Goal: Task Accomplishment & Management: Use online tool/utility

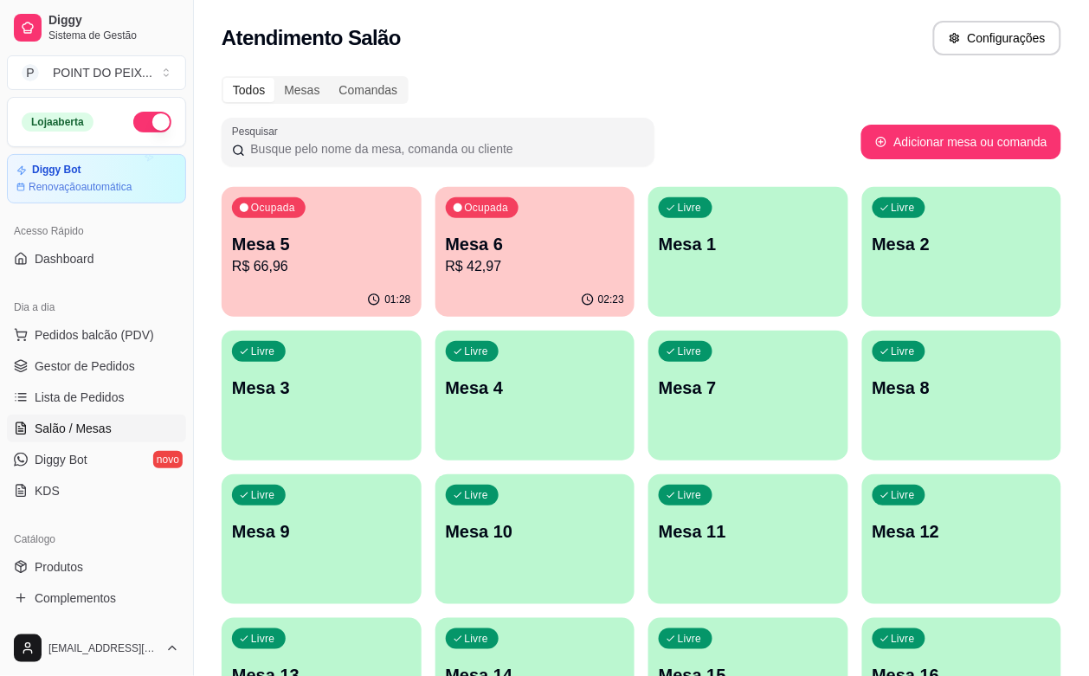
click at [283, 287] on div "01:28" at bounding box center [322, 300] width 200 height 34
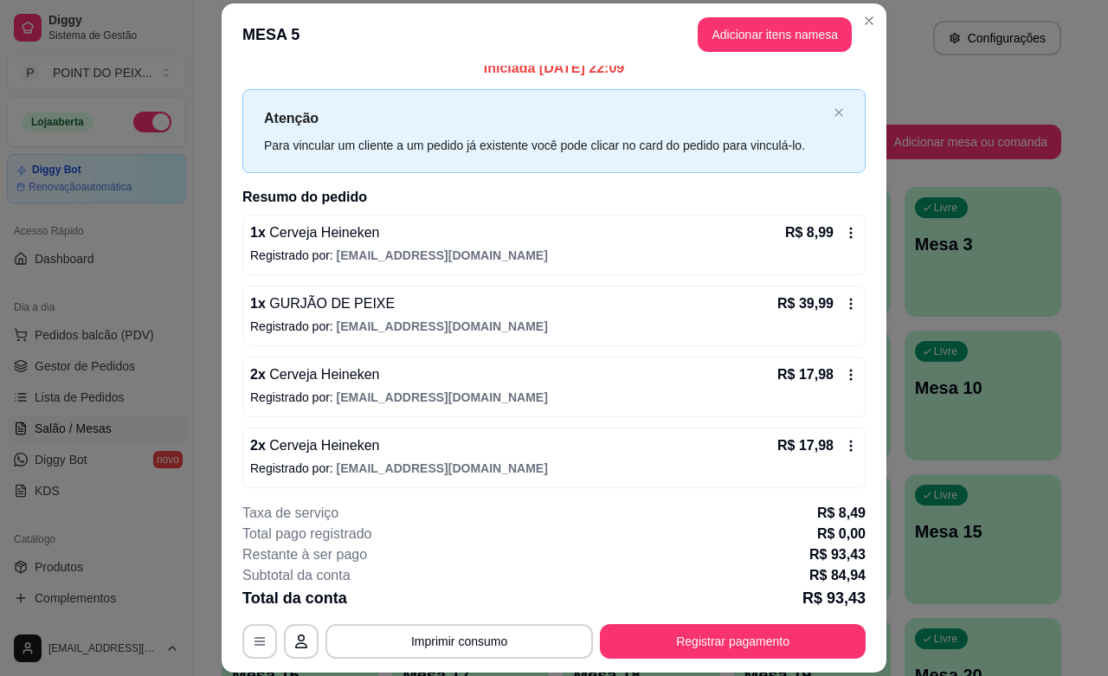
scroll to position [22, 0]
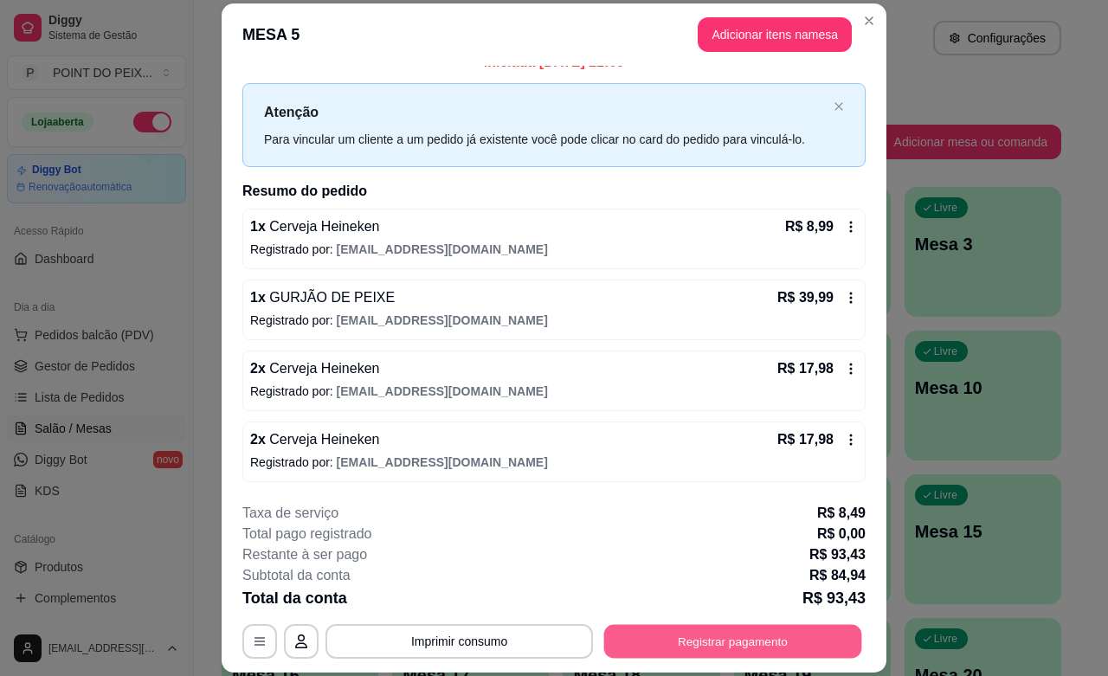
click at [698, 636] on button "Registrar pagamento" at bounding box center [733, 642] width 258 height 34
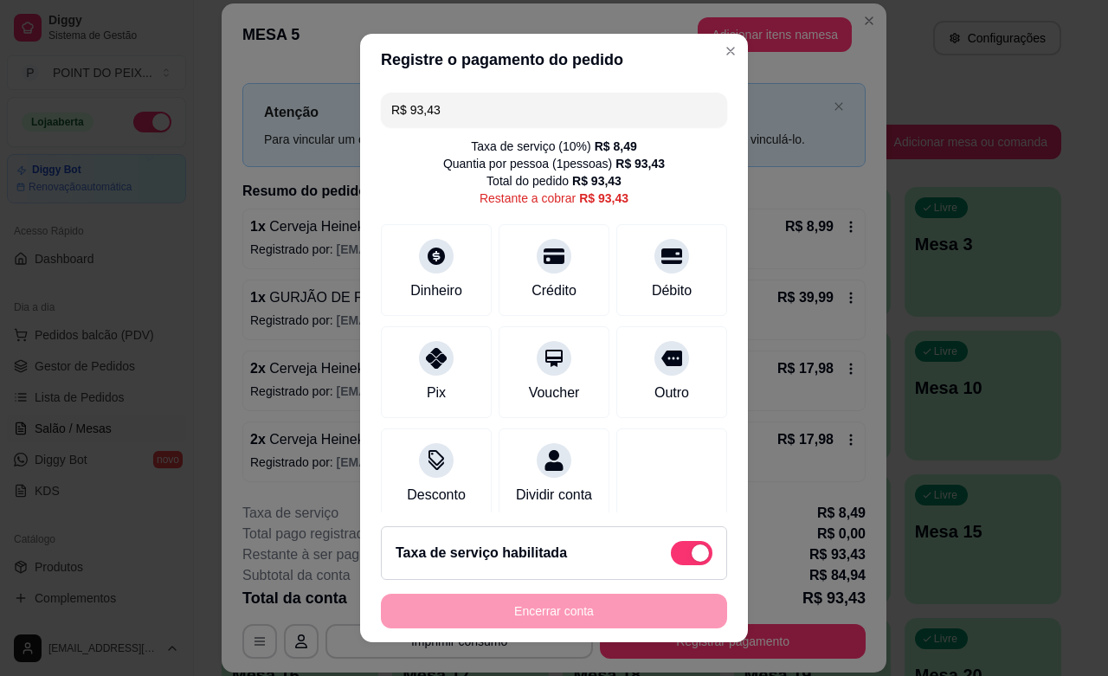
click at [671, 556] on span at bounding box center [692, 553] width 42 height 24
click at [670, 556] on input "checkbox" at bounding box center [675, 561] width 11 height 11
checkbox input "true"
type input "R$ 84,94"
checkbox input "false"
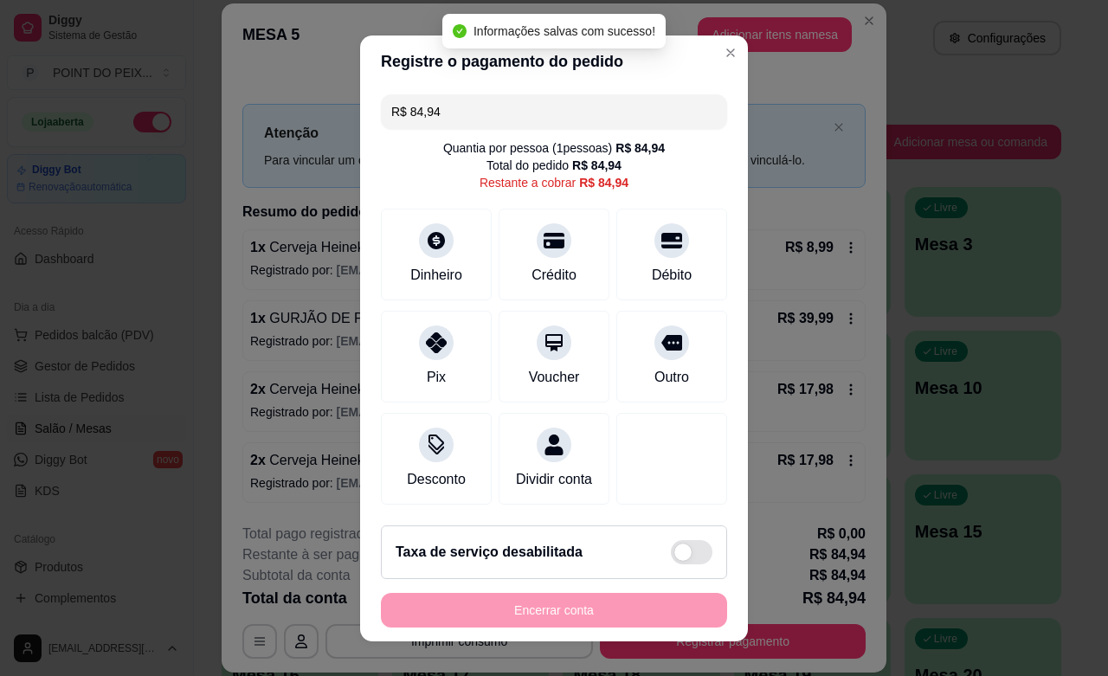
scroll to position [2, 0]
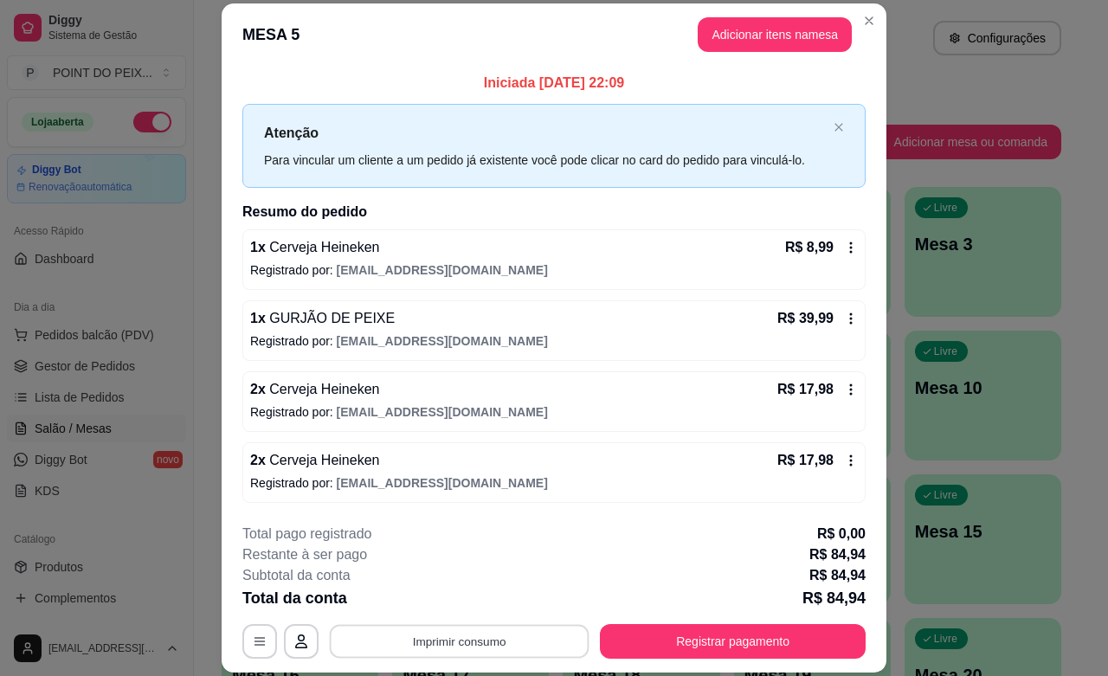
click at [503, 632] on button "Imprimir consumo" at bounding box center [460, 642] width 260 height 34
click at [470, 597] on button "IMPRESSORA" at bounding box center [455, 601] width 121 height 27
click at [755, 40] on button "Adicionar itens na mesa" at bounding box center [774, 35] width 149 height 34
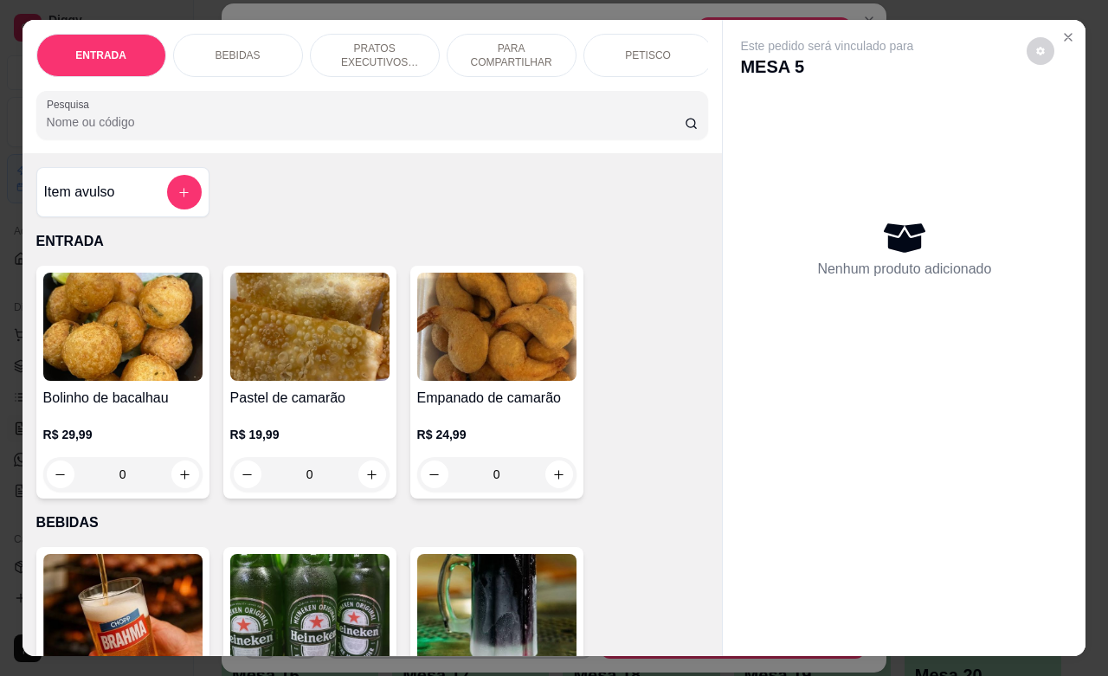
click at [244, 53] on p "BEBIDAS" at bounding box center [237, 55] width 45 height 14
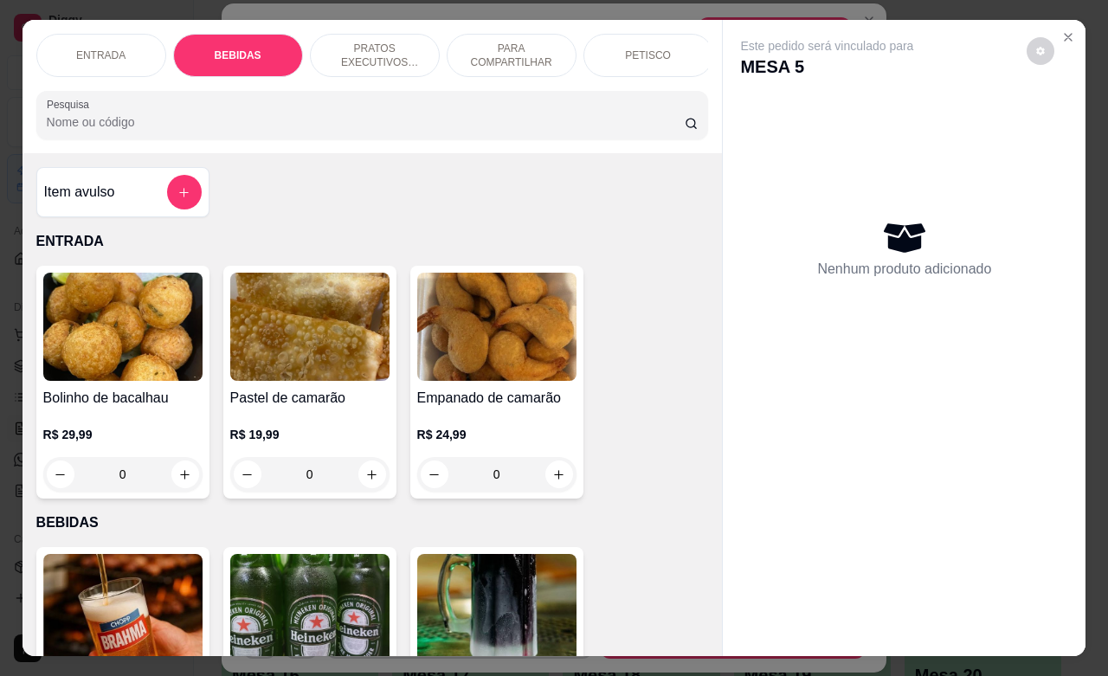
scroll to position [359, 0]
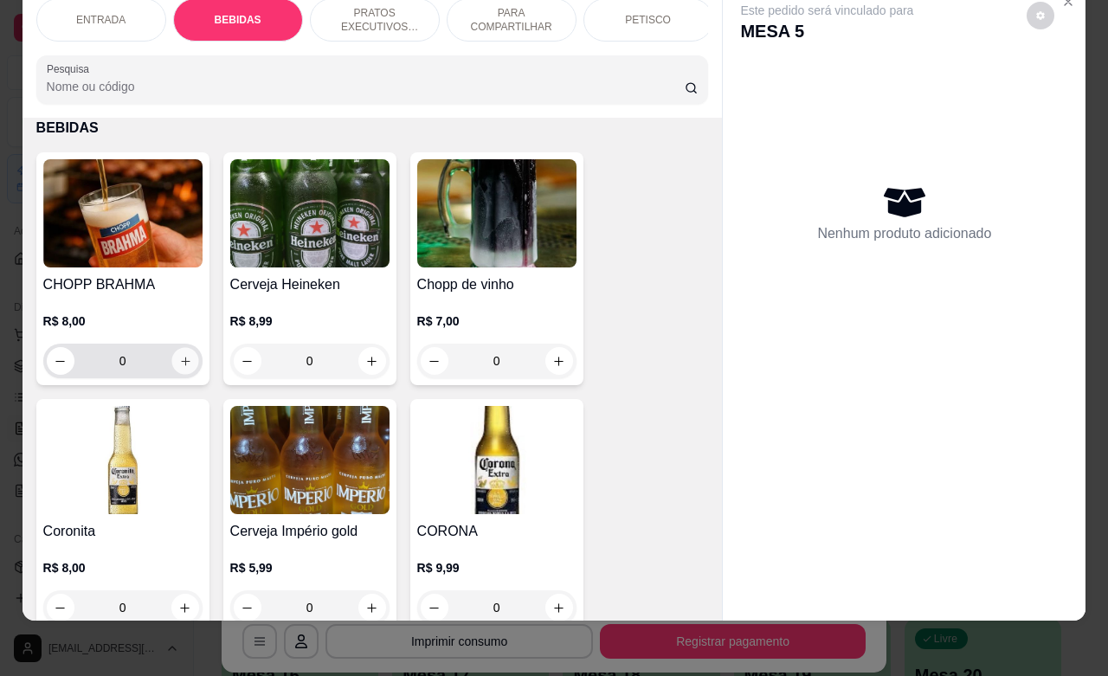
click at [176, 351] on button "increase-product-quantity" at bounding box center [184, 361] width 27 height 27
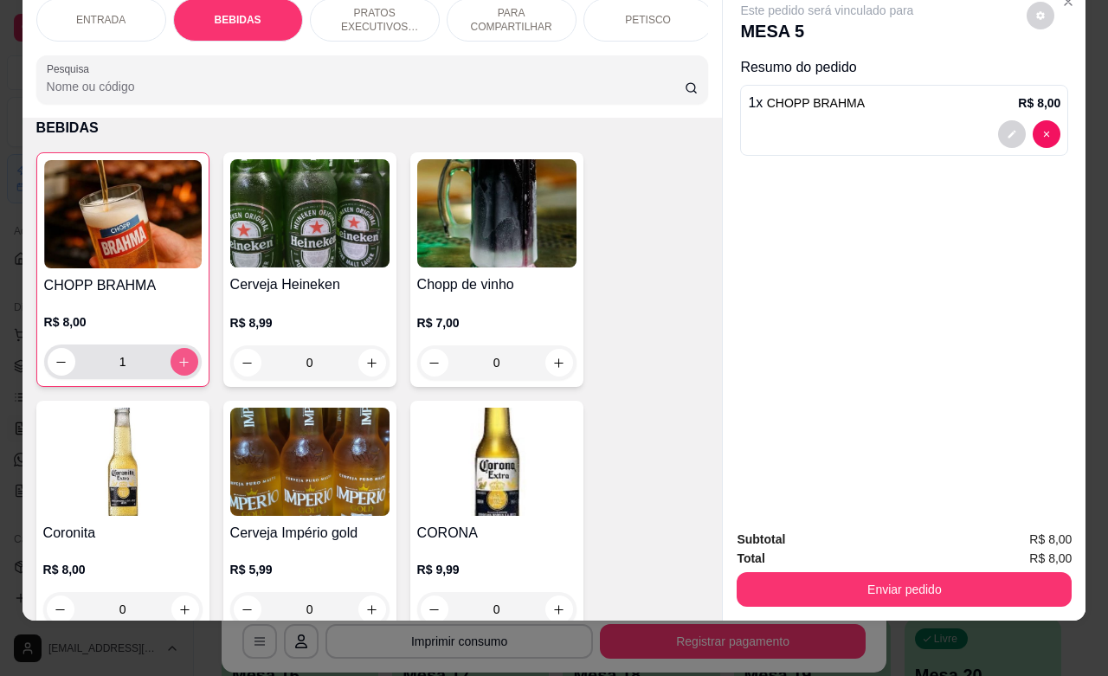
click at [176, 351] on button "increase-product-quantity" at bounding box center [184, 362] width 28 height 28
type input "2"
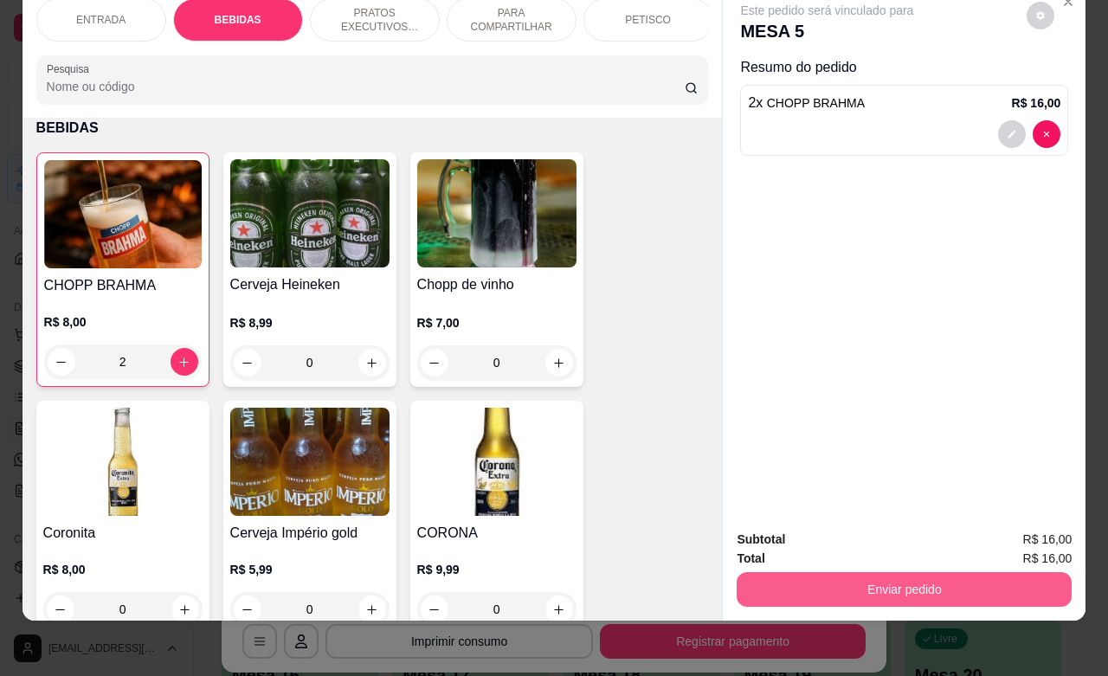
click at [914, 582] on button "Enviar pedido" at bounding box center [903, 589] width 335 height 35
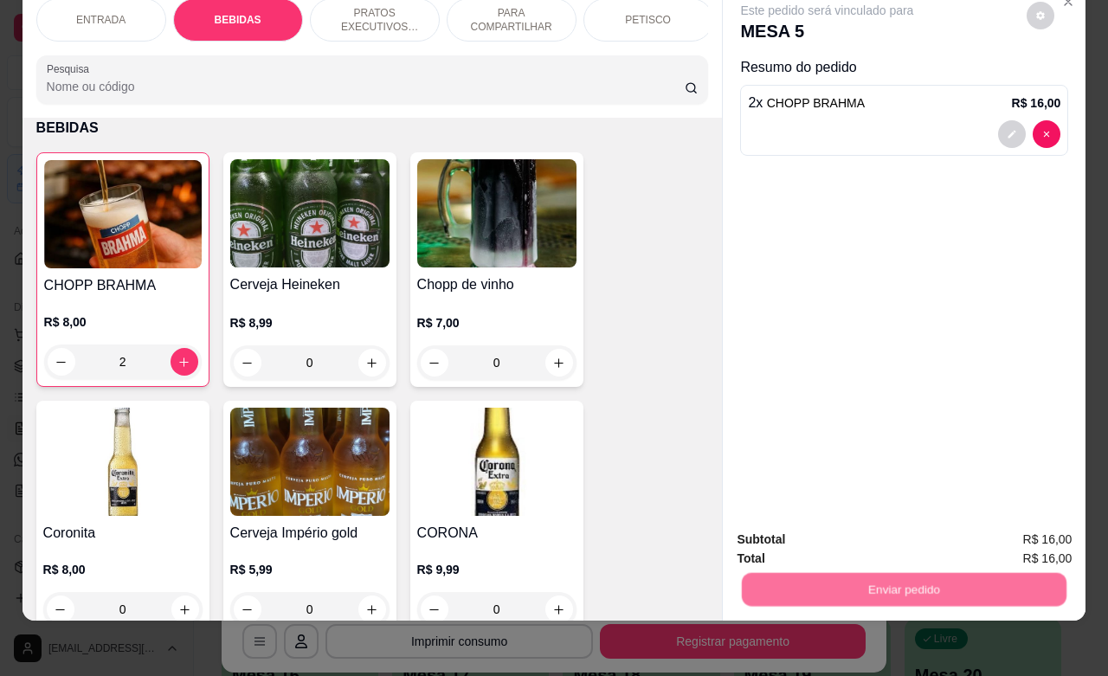
click at [819, 526] on button "Não registrar e enviar pedido" at bounding box center [845, 528] width 180 height 33
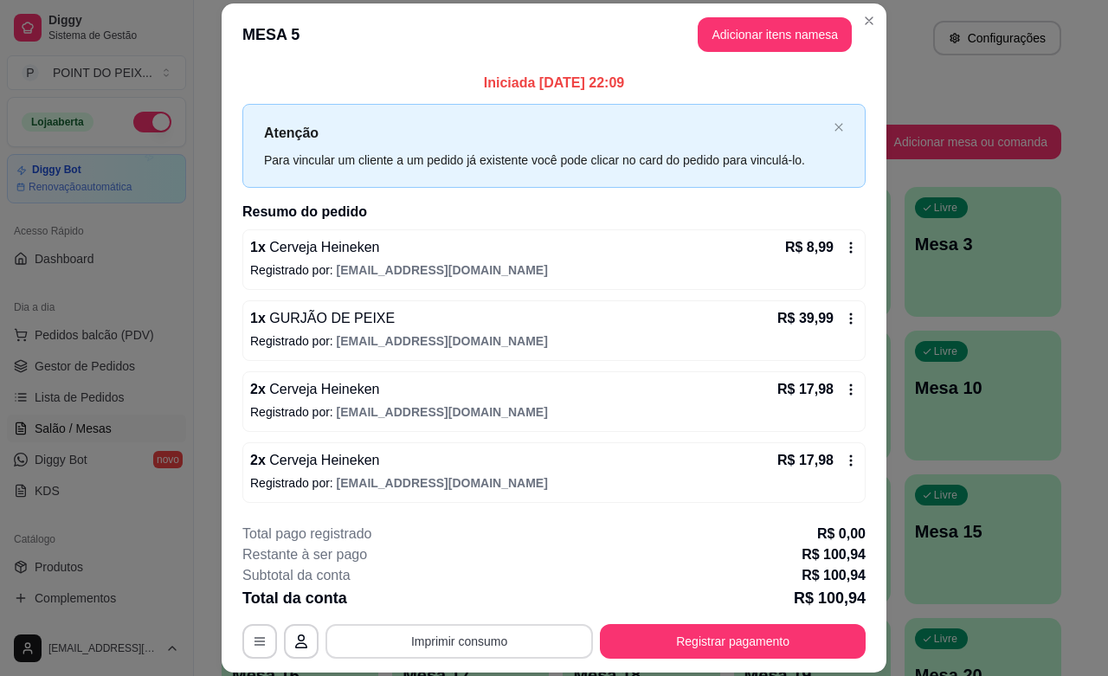
click at [494, 634] on button "Imprimir consumo" at bounding box center [458, 641] width 267 height 35
click at [465, 595] on button "IMPRESSORA" at bounding box center [455, 601] width 121 height 27
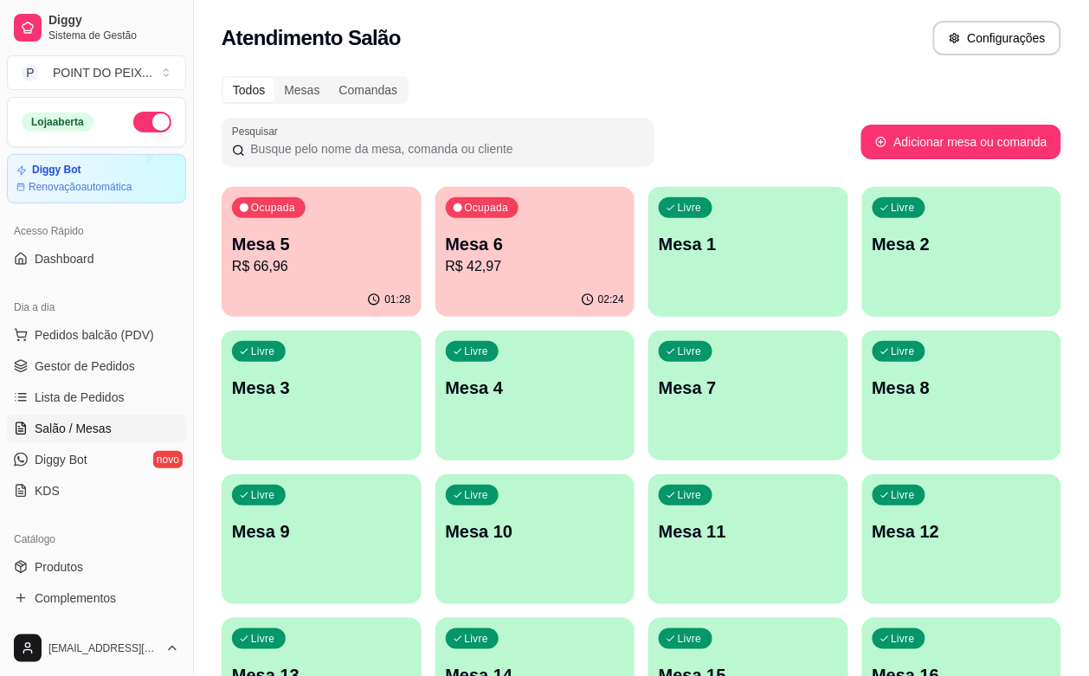
click at [446, 249] on p "Mesa 6" at bounding box center [535, 244] width 179 height 24
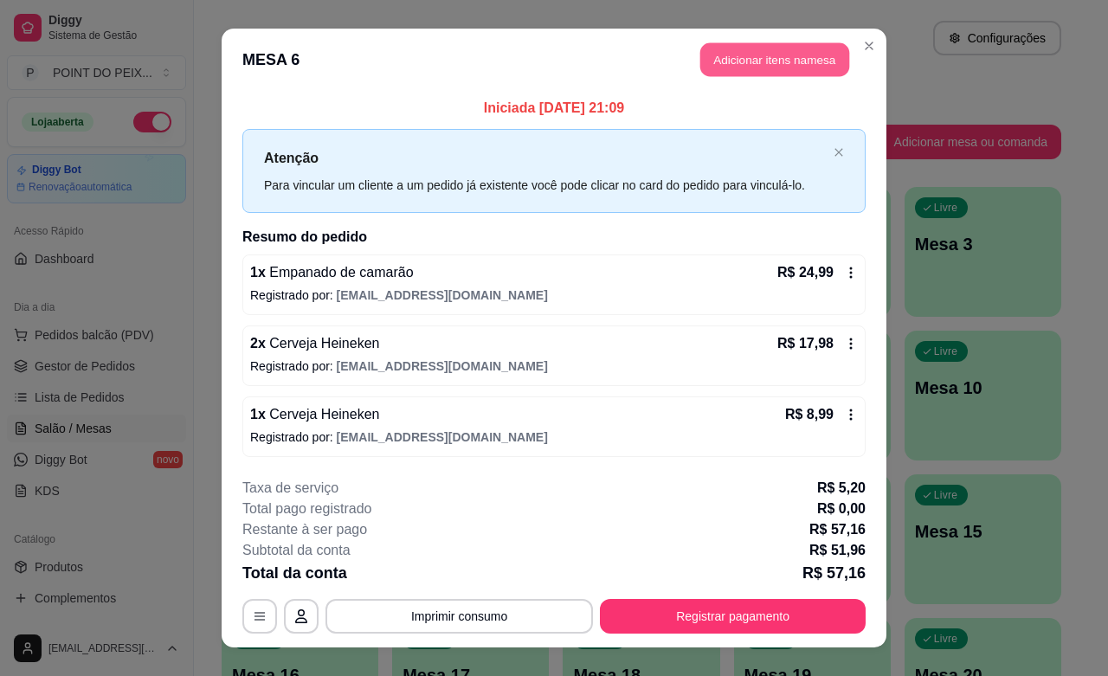
click at [753, 59] on button "Adicionar itens na mesa" at bounding box center [774, 60] width 149 height 34
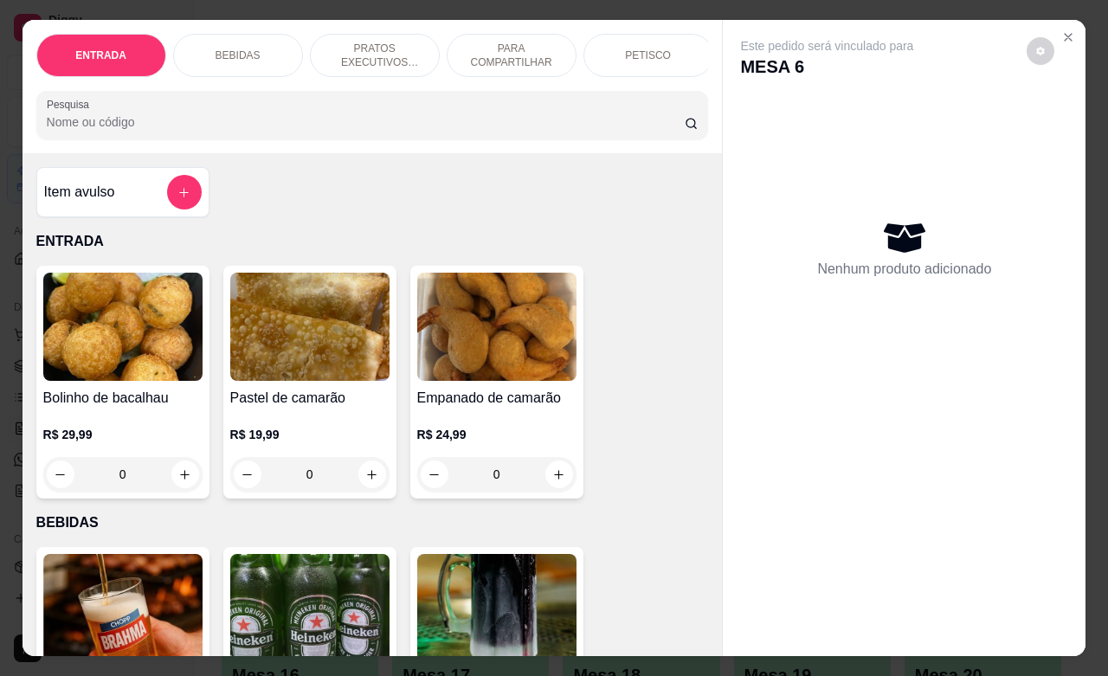
click at [248, 49] on div "BEBIDAS" at bounding box center [238, 55] width 130 height 43
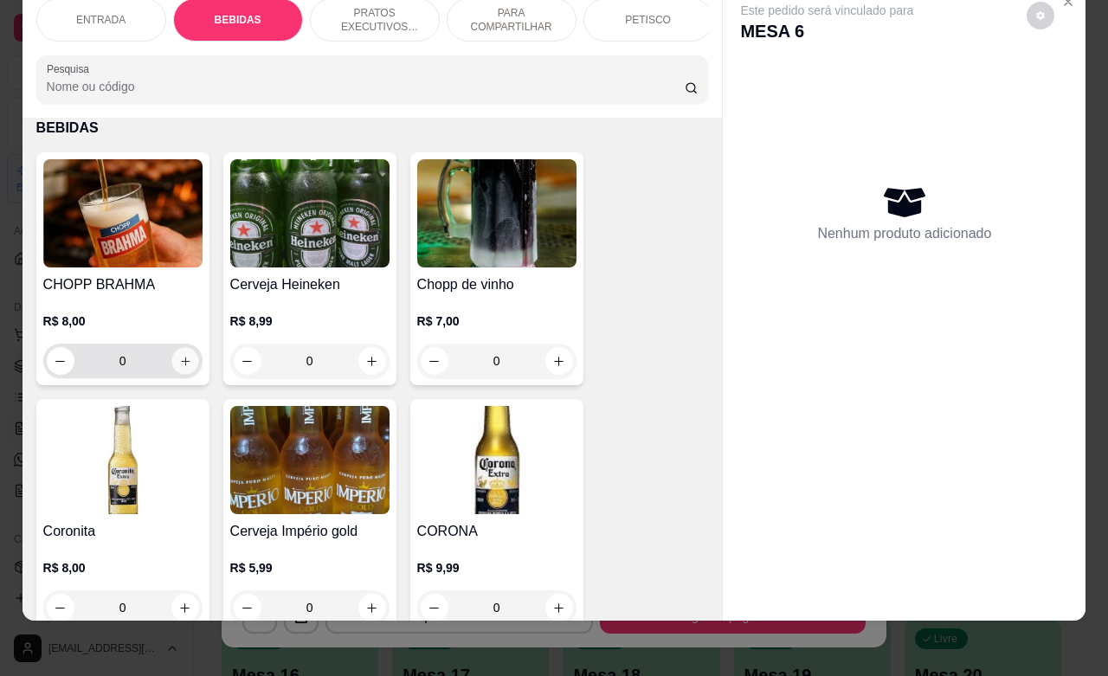
click at [178, 357] on icon "increase-product-quantity" at bounding box center [184, 361] width 13 height 13
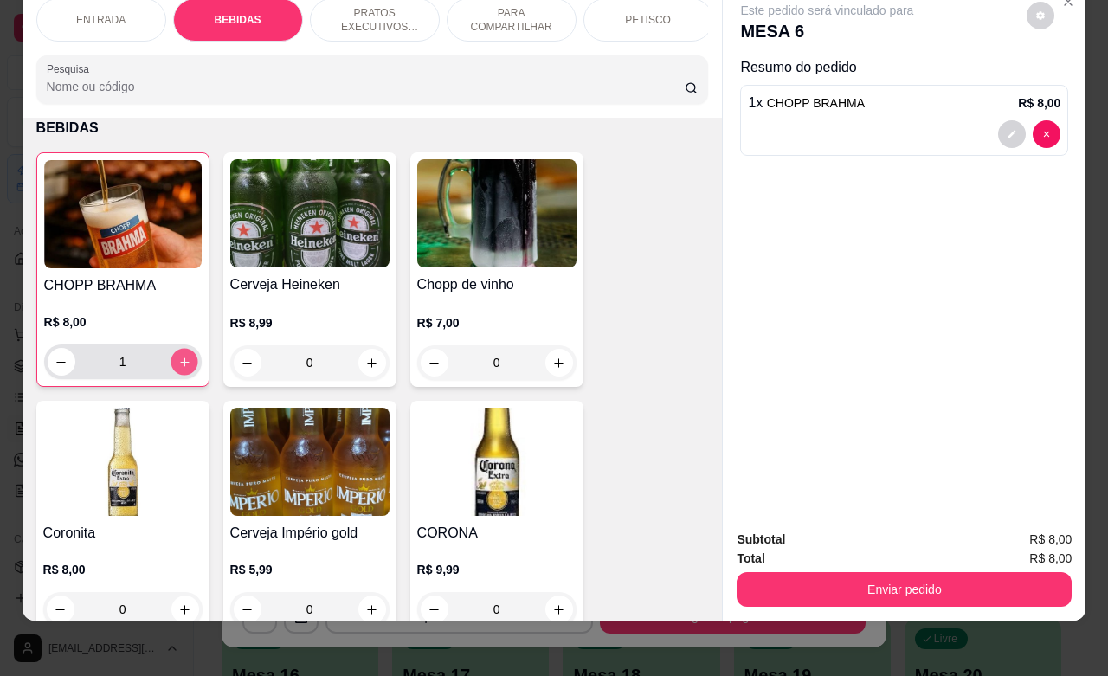
click at [177, 357] on icon "increase-product-quantity" at bounding box center [183, 362] width 13 height 13
type input "4"
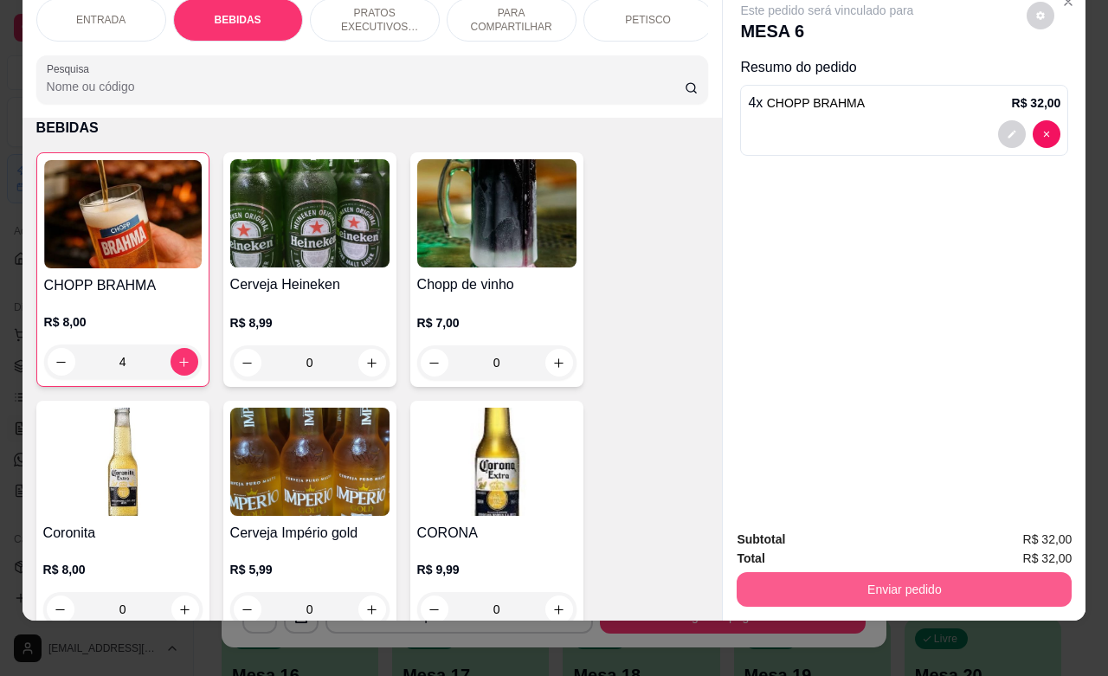
click at [845, 580] on button "Enviar pedido" at bounding box center [903, 589] width 335 height 35
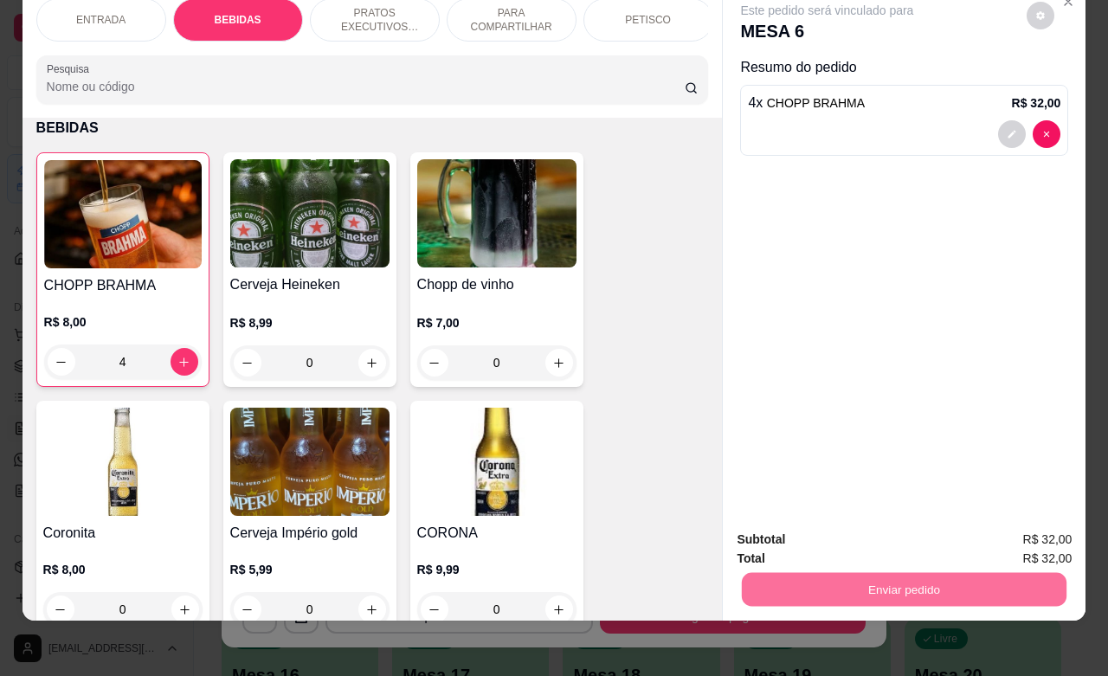
click at [807, 530] on button "Não registrar e enviar pedido" at bounding box center [844, 528] width 175 height 32
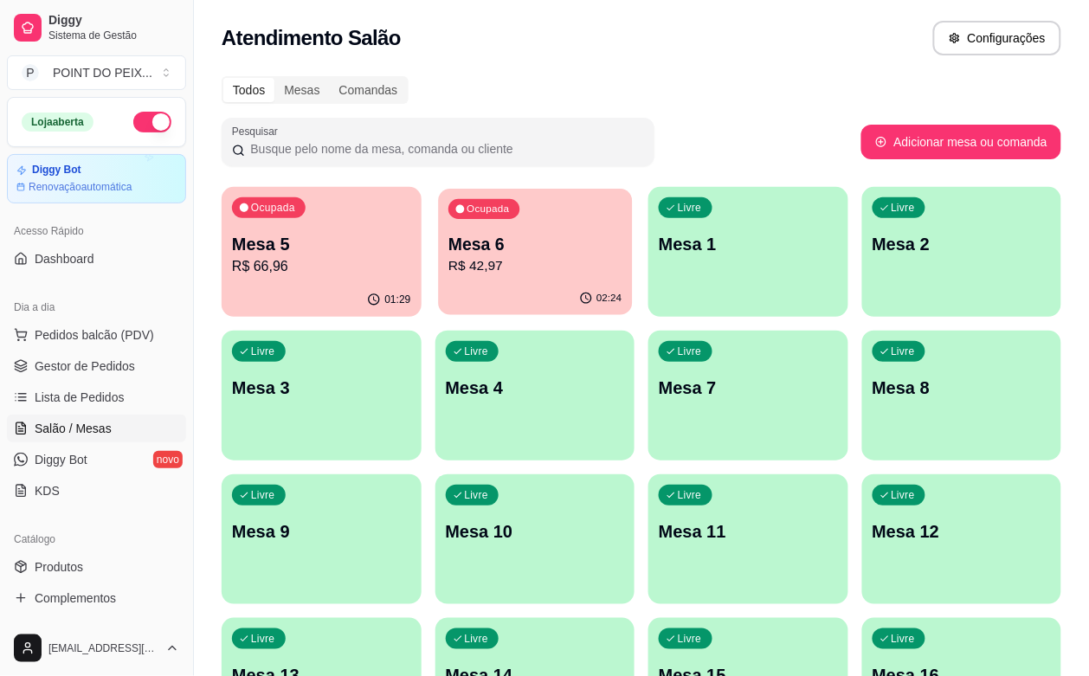
click at [504, 273] on p "R$ 42,97" at bounding box center [534, 266] width 173 height 20
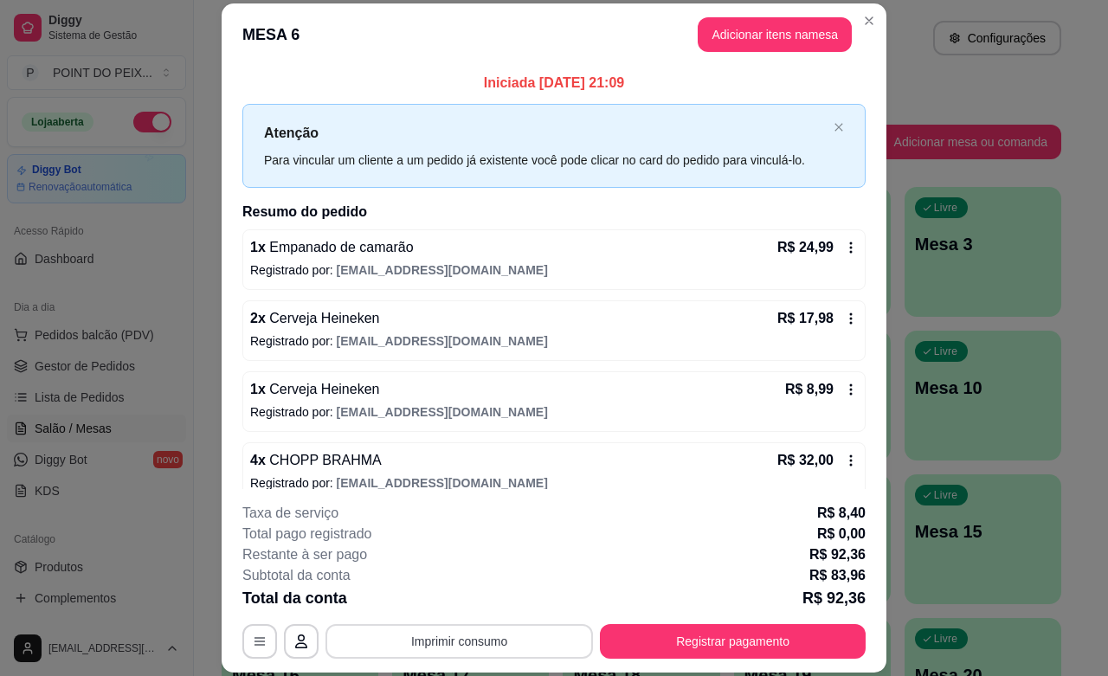
click at [495, 642] on button "Imprimir consumo" at bounding box center [458, 641] width 267 height 35
click at [473, 602] on button "IMPRESSORA" at bounding box center [455, 601] width 121 height 27
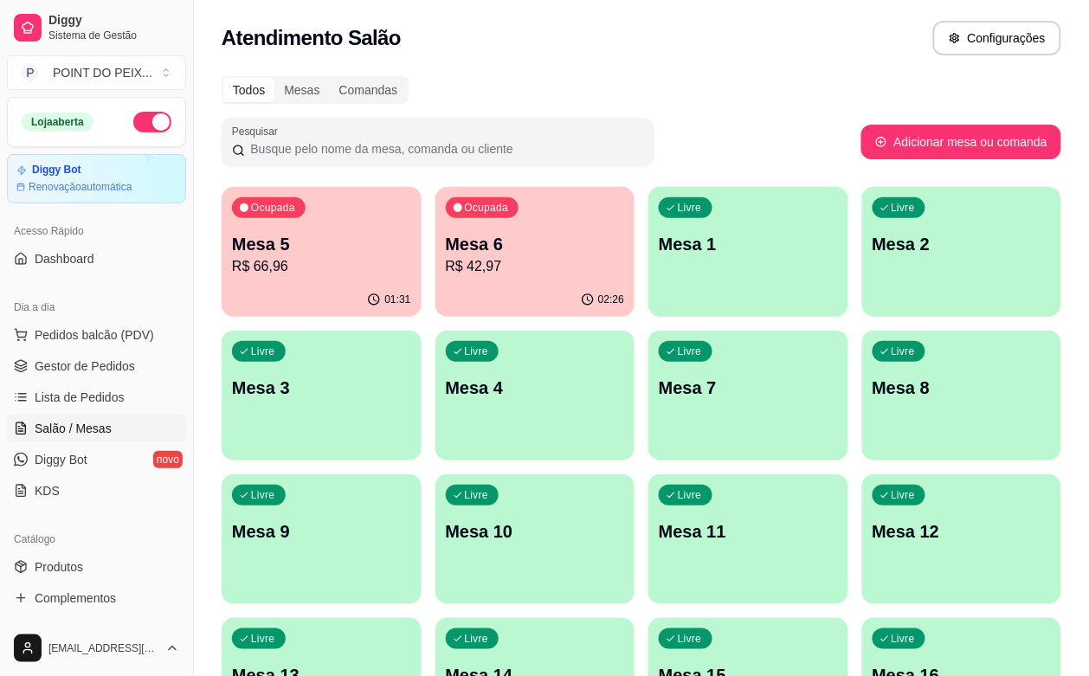
click at [312, 269] on p "R$ 66,96" at bounding box center [321, 266] width 179 height 21
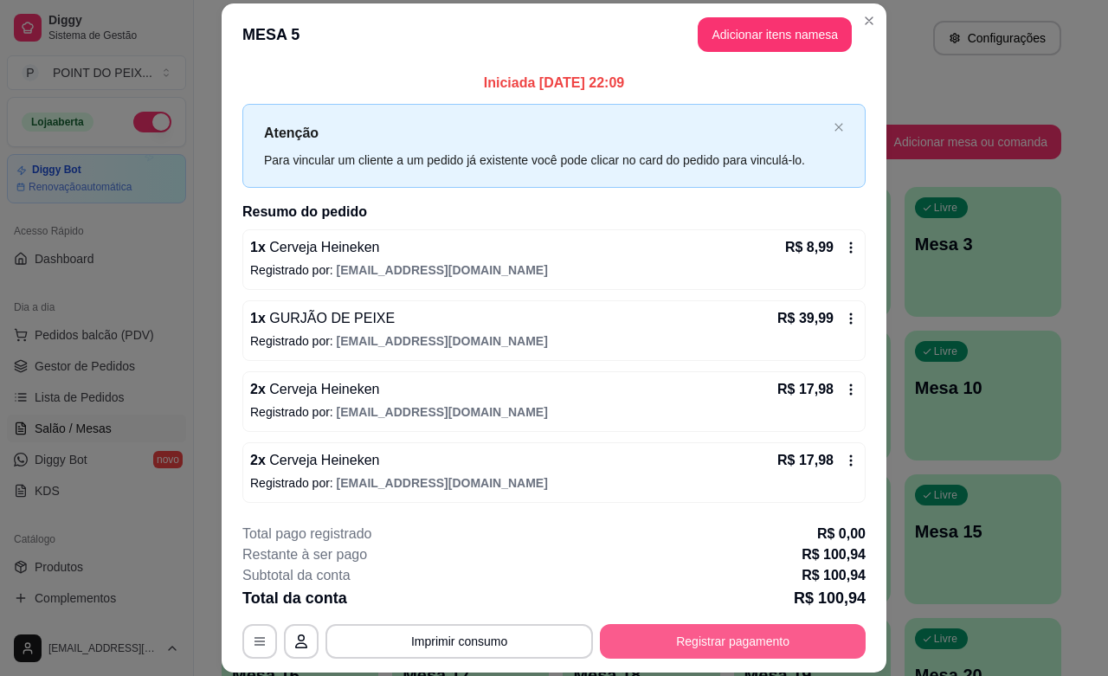
click at [660, 640] on button "Registrar pagamento" at bounding box center [733, 641] width 266 height 35
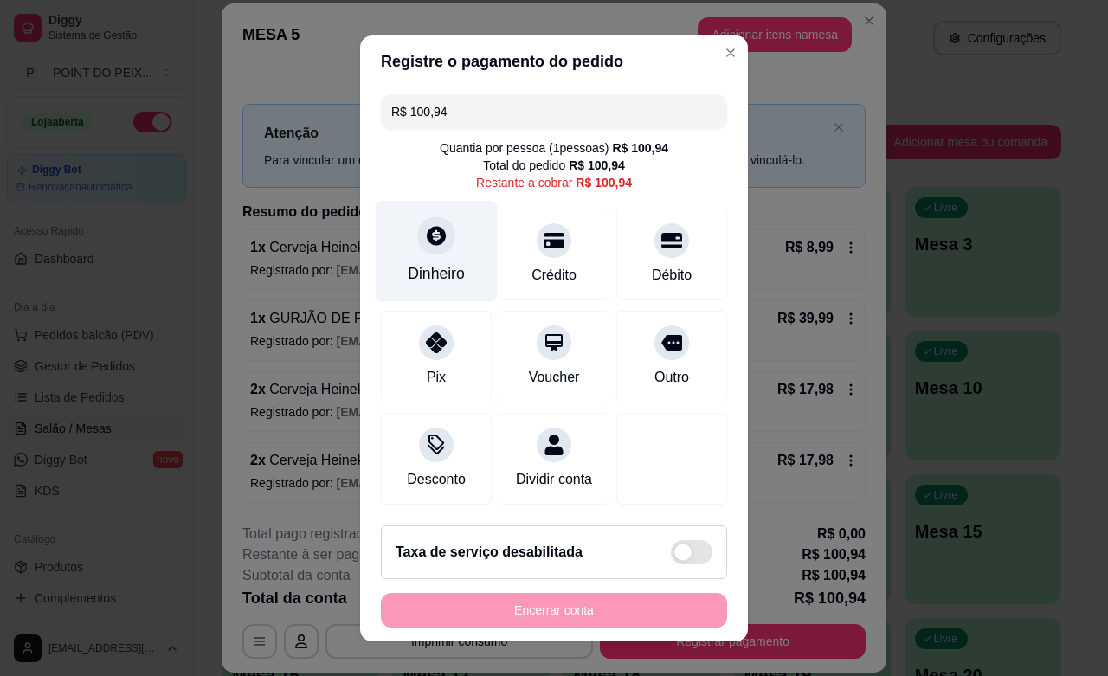
click at [417, 247] on div at bounding box center [436, 235] width 38 height 38
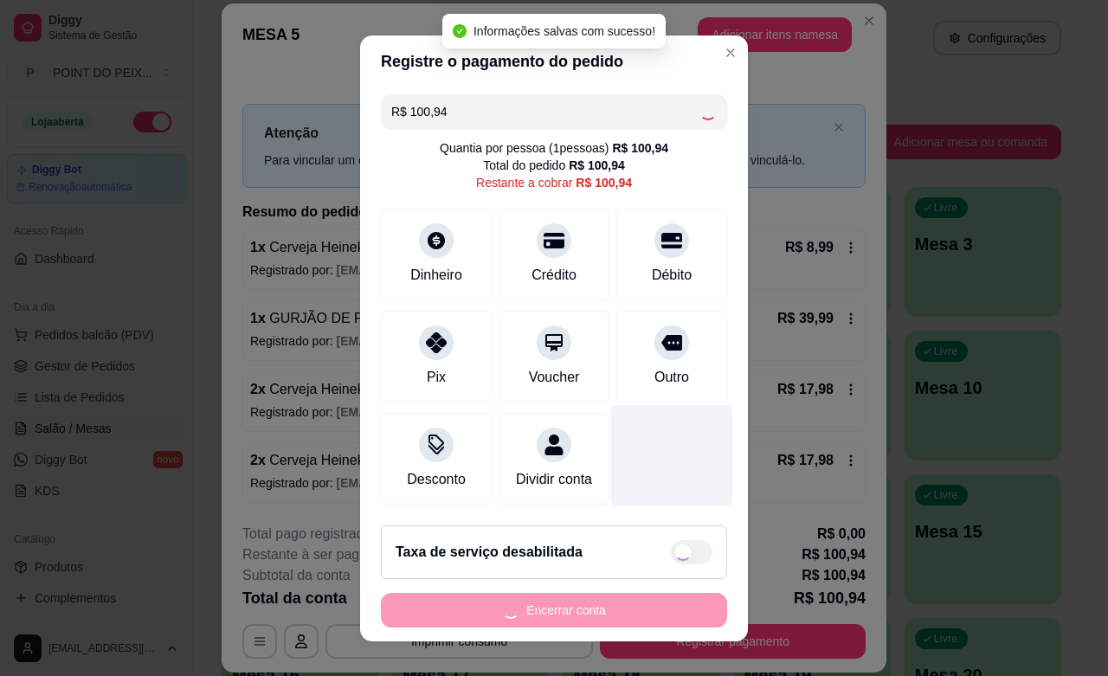
type input "R$ 0,00"
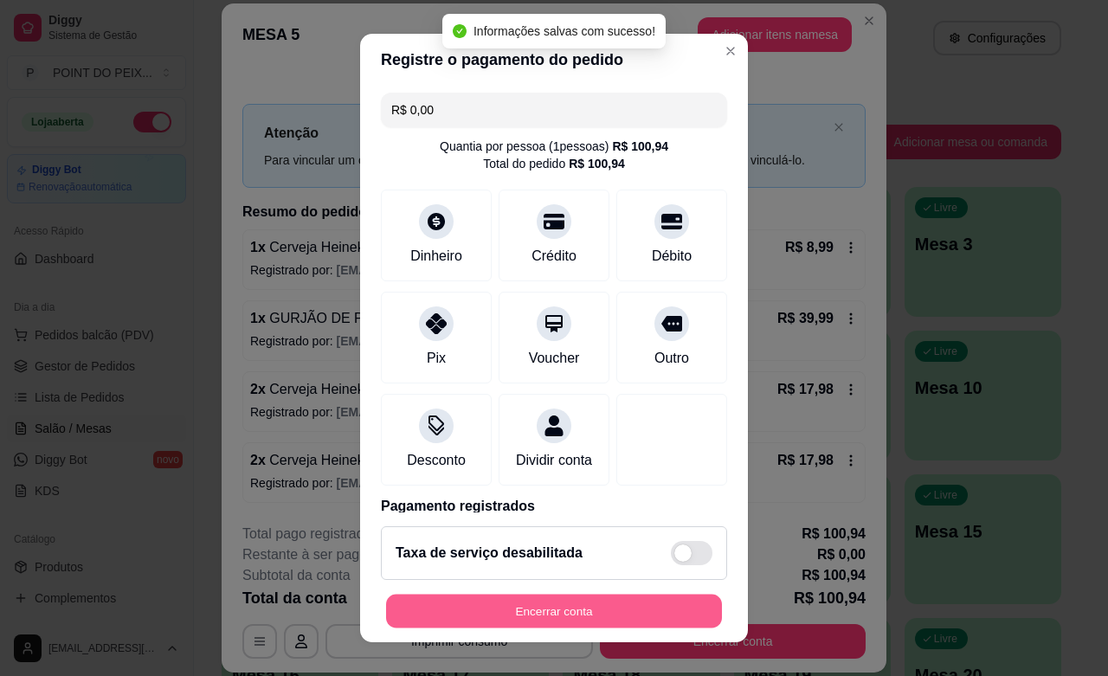
click at [574, 616] on button "Encerrar conta" at bounding box center [554, 611] width 336 height 34
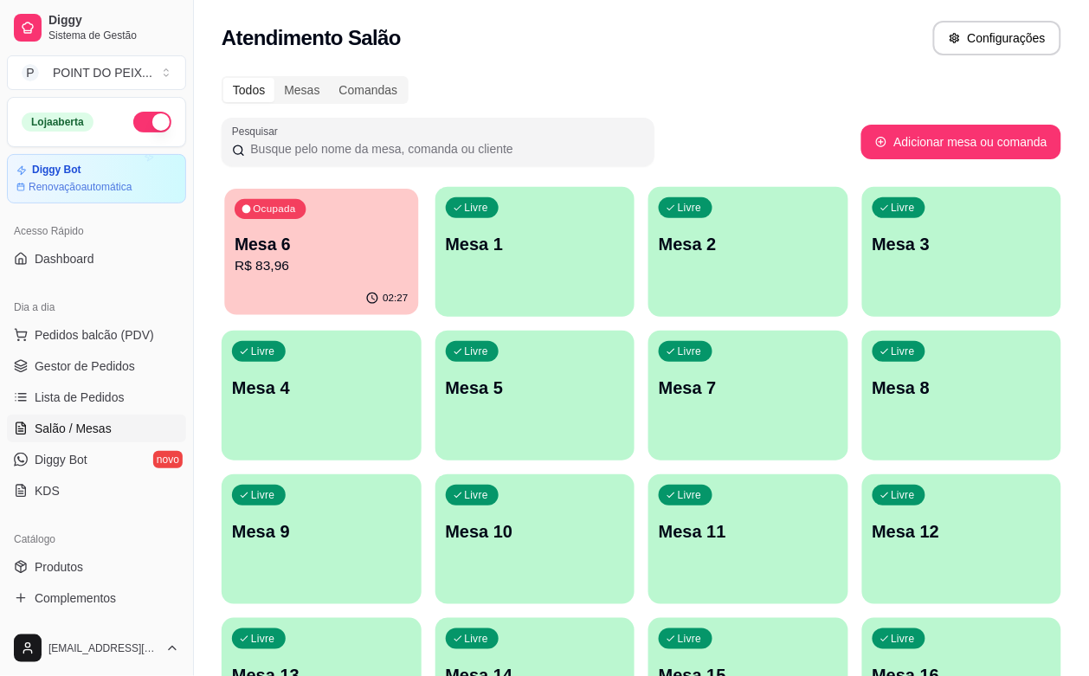
click at [337, 258] on p "R$ 83,96" at bounding box center [321, 266] width 173 height 20
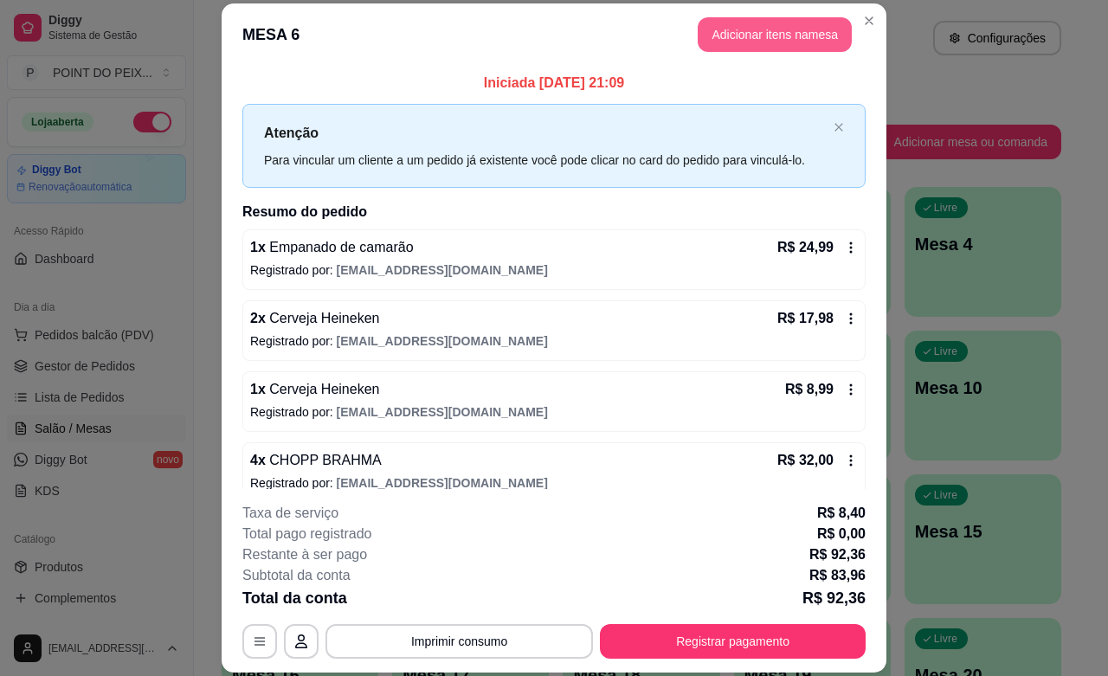
click at [729, 37] on button "Adicionar itens na mesa" at bounding box center [774, 34] width 154 height 35
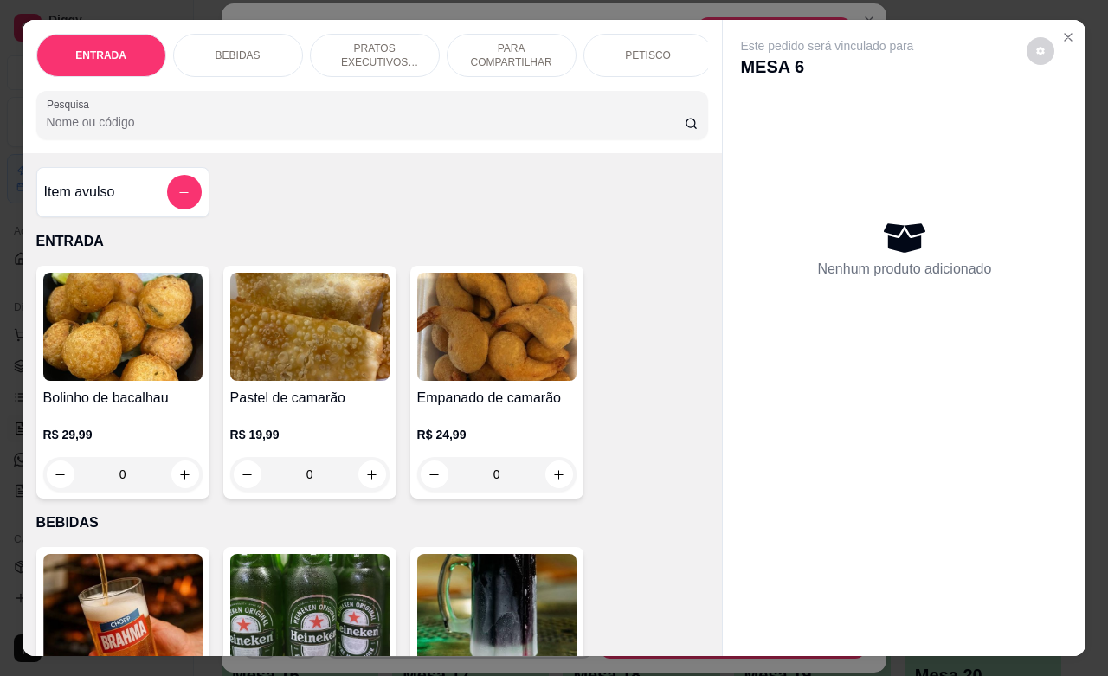
click at [235, 55] on div "BEBIDAS" at bounding box center [238, 55] width 130 height 43
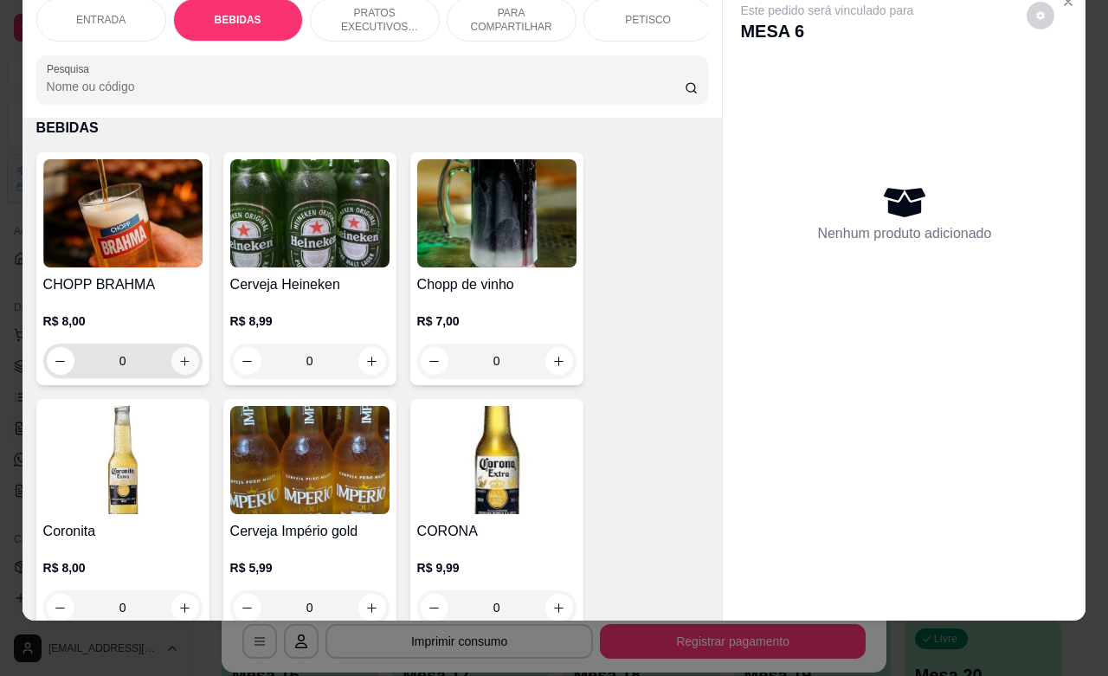
click at [182, 366] on icon "increase-product-quantity" at bounding box center [184, 361] width 13 height 13
type input "1"
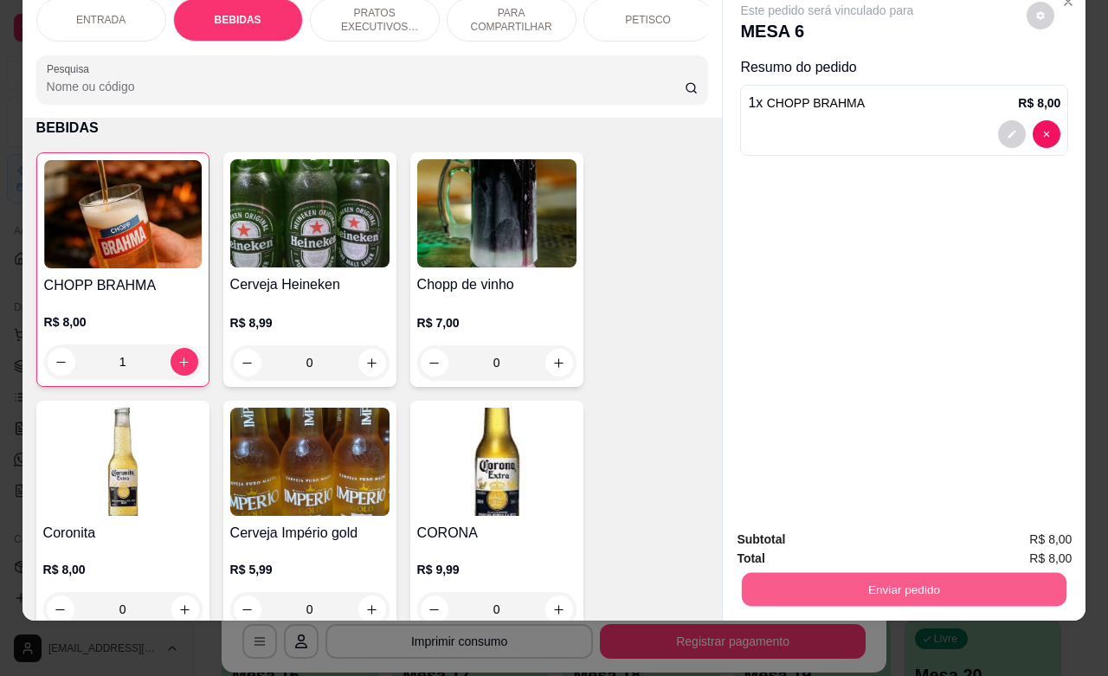
click at [883, 574] on button "Enviar pedido" at bounding box center [904, 589] width 324 height 34
click at [803, 528] on button "Não registrar e enviar pedido" at bounding box center [845, 528] width 180 height 33
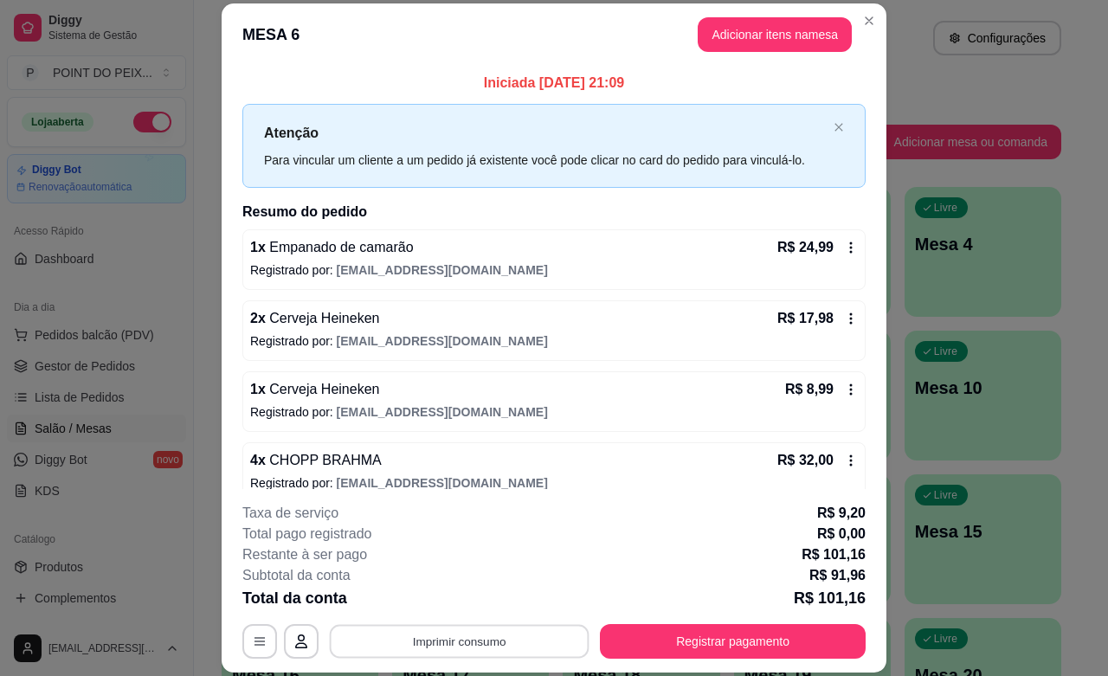
click at [507, 643] on button "Imprimir consumo" at bounding box center [460, 642] width 260 height 34
click at [479, 603] on button "IMPRESSORA" at bounding box center [455, 602] width 125 height 28
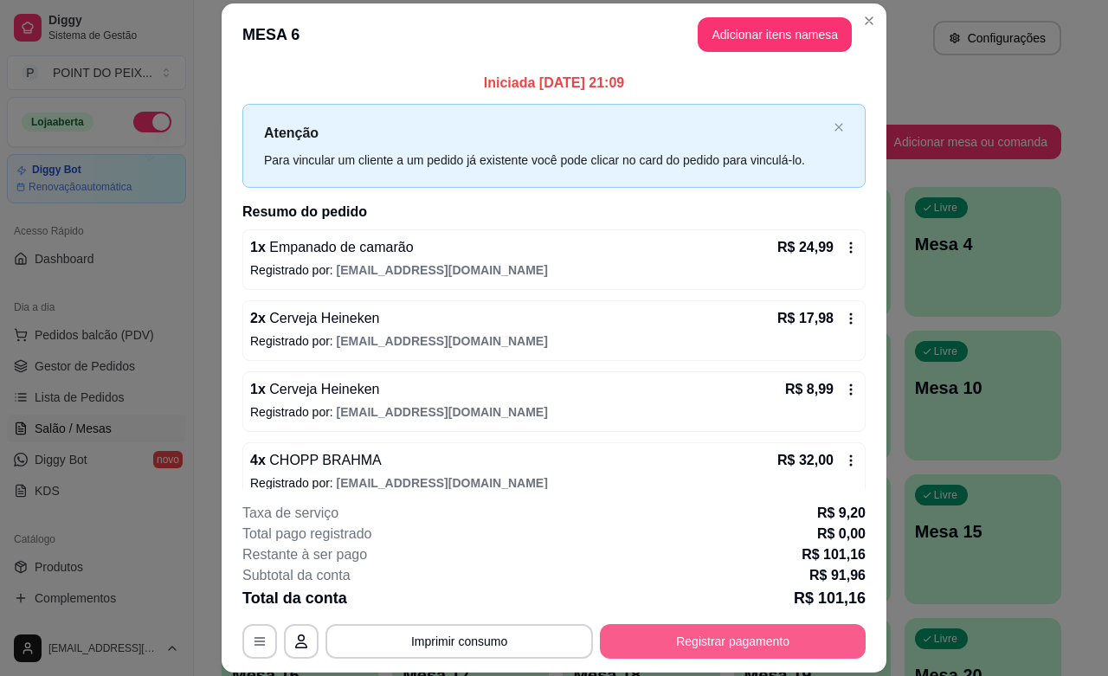
click at [650, 633] on button "Registrar pagamento" at bounding box center [733, 641] width 266 height 35
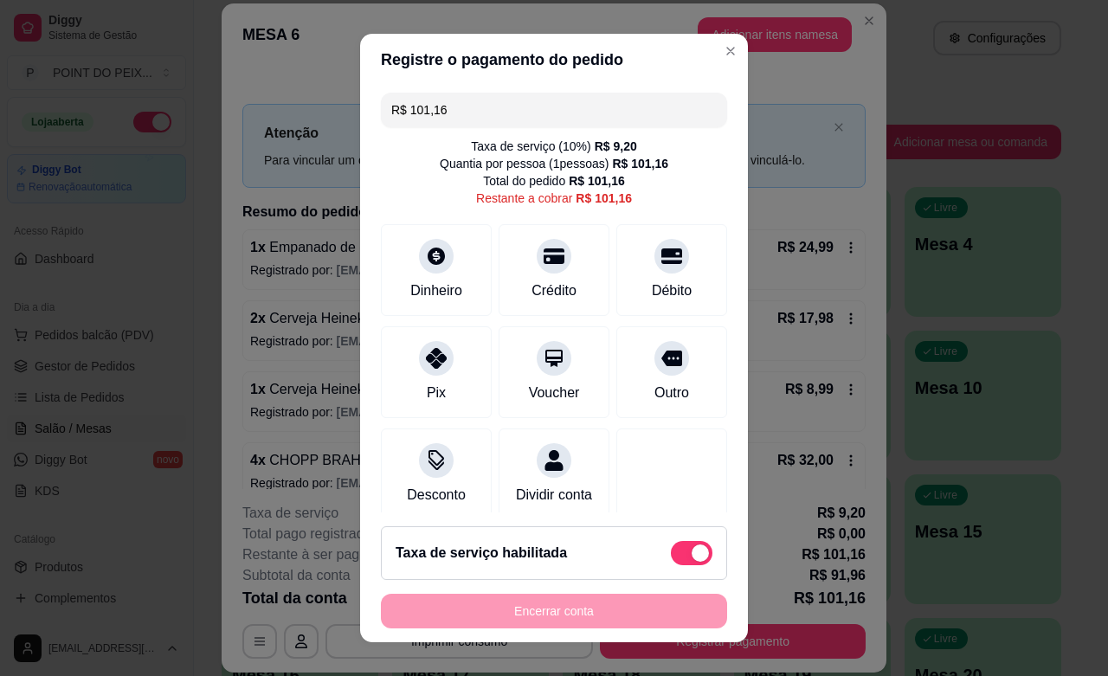
click at [671, 555] on span at bounding box center [692, 553] width 42 height 24
click at [670, 556] on input "checkbox" at bounding box center [675, 561] width 11 height 11
checkbox input "true"
type input "R$ 91,96"
checkbox input "false"
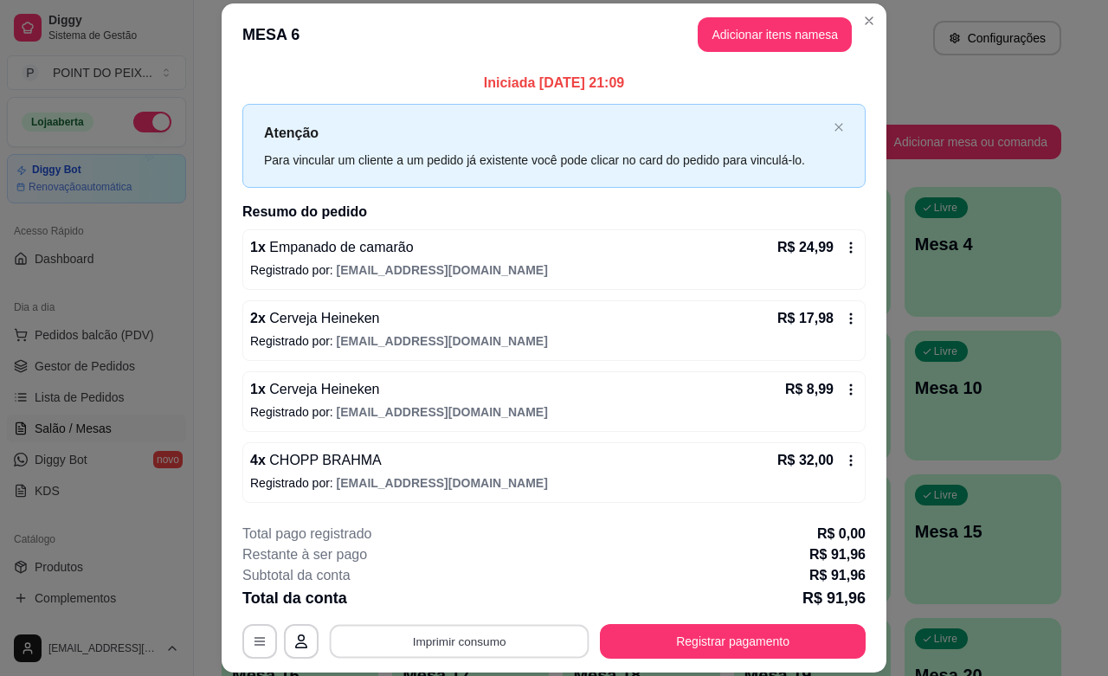
click at [502, 646] on button "Imprimir consumo" at bounding box center [460, 642] width 260 height 34
click at [466, 606] on button "IMPRESSORA" at bounding box center [455, 602] width 125 height 28
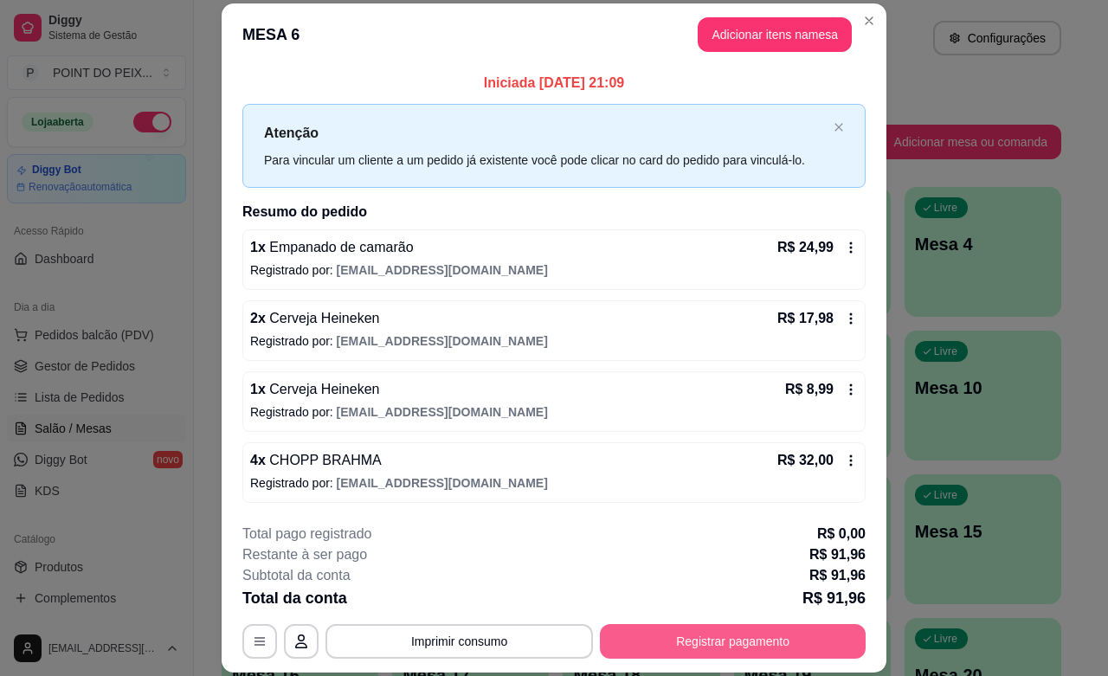
click at [659, 645] on button "Registrar pagamento" at bounding box center [733, 641] width 266 height 35
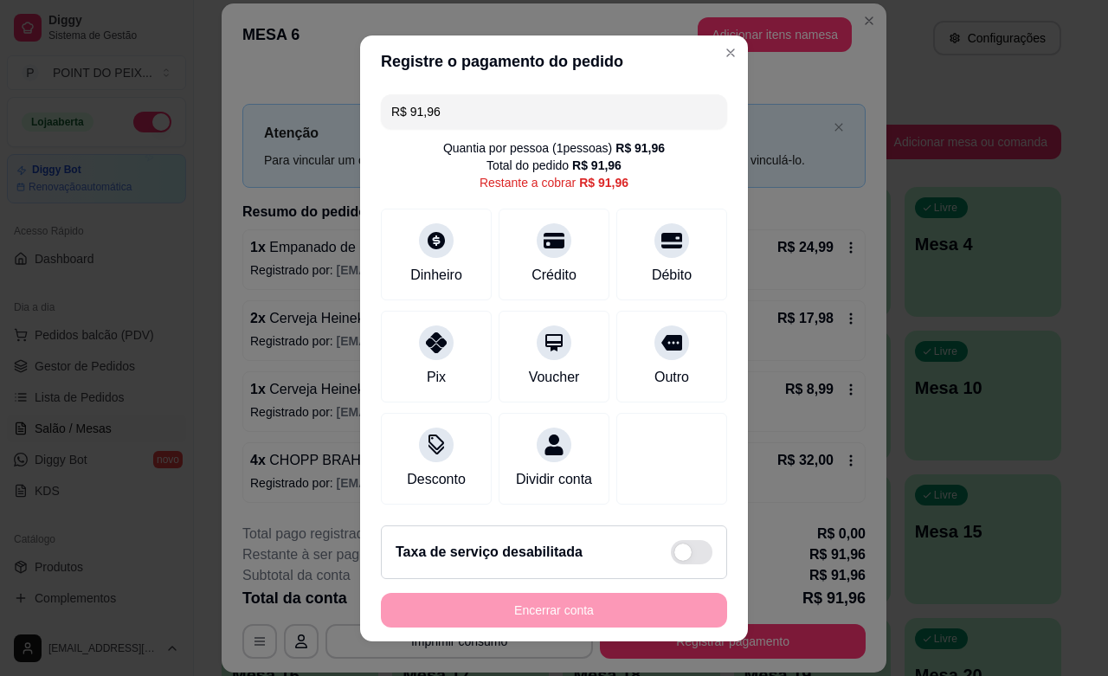
click at [447, 113] on input "R$ 91,96" at bounding box center [553, 111] width 325 height 35
click at [425, 344] on icon at bounding box center [436, 337] width 22 height 22
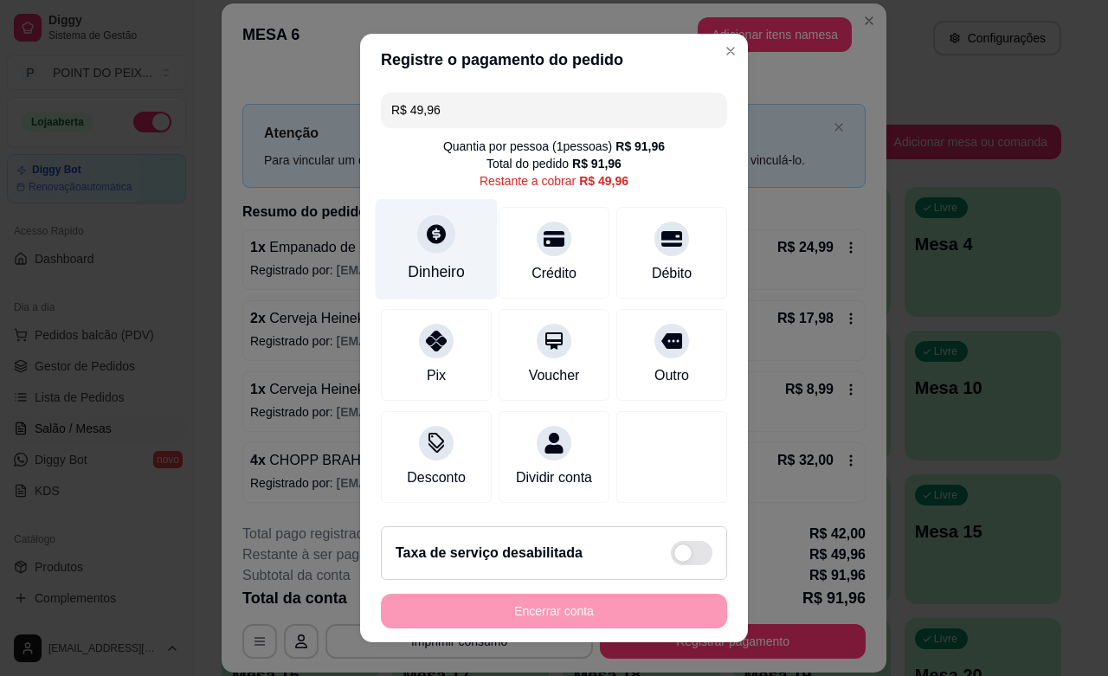
click at [417, 249] on div at bounding box center [436, 234] width 38 height 38
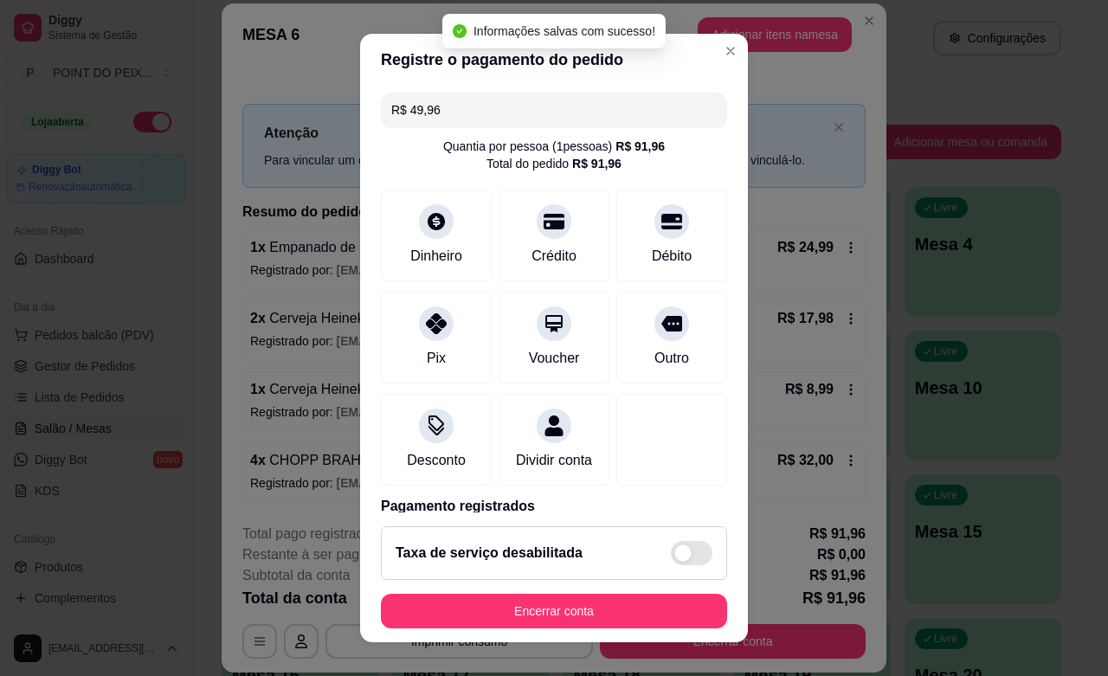
type input "R$ 0,00"
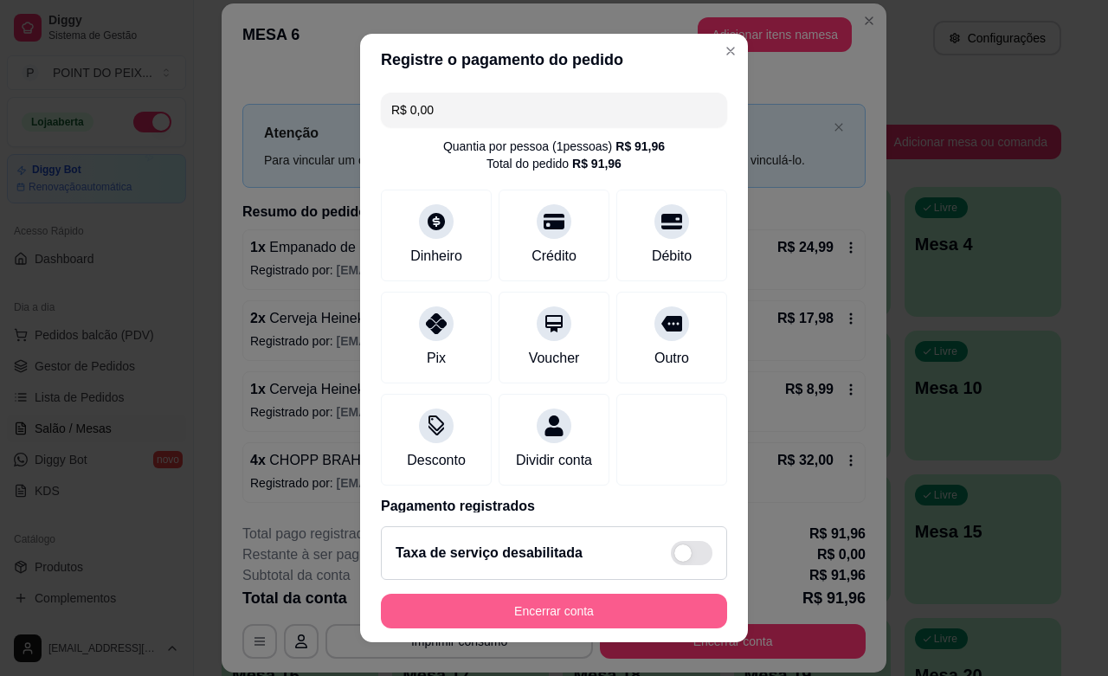
click at [556, 616] on button "Encerrar conta" at bounding box center [554, 611] width 346 height 35
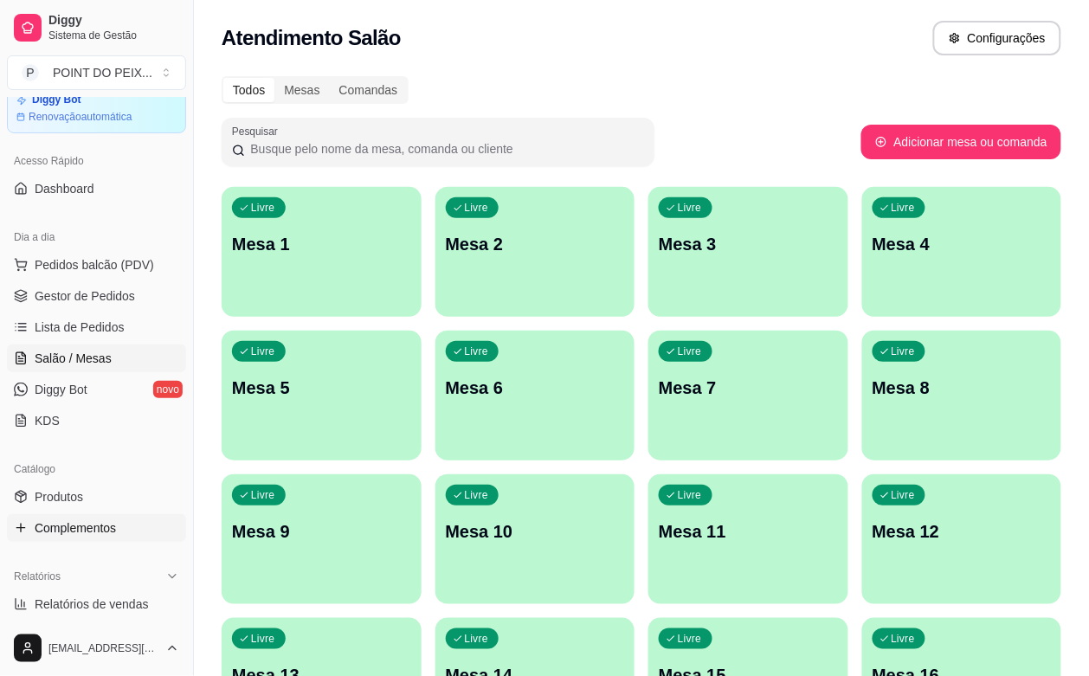
scroll to position [216, 0]
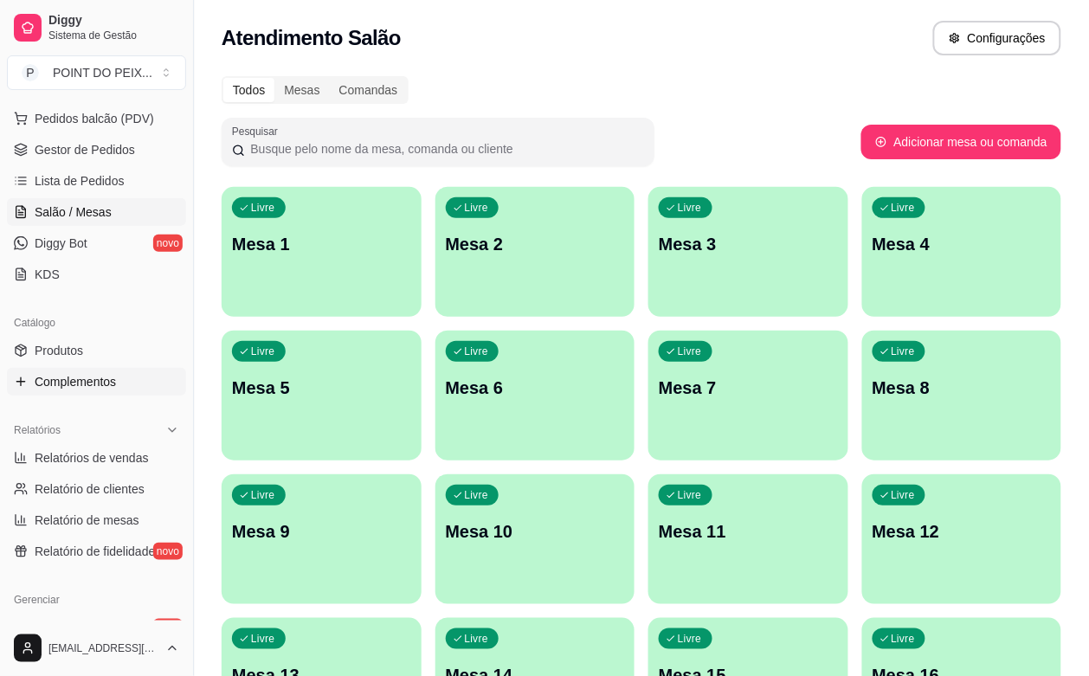
click at [74, 459] on span "Relatórios de vendas" at bounding box center [92, 457] width 114 height 17
select select "ALL"
select select "0"
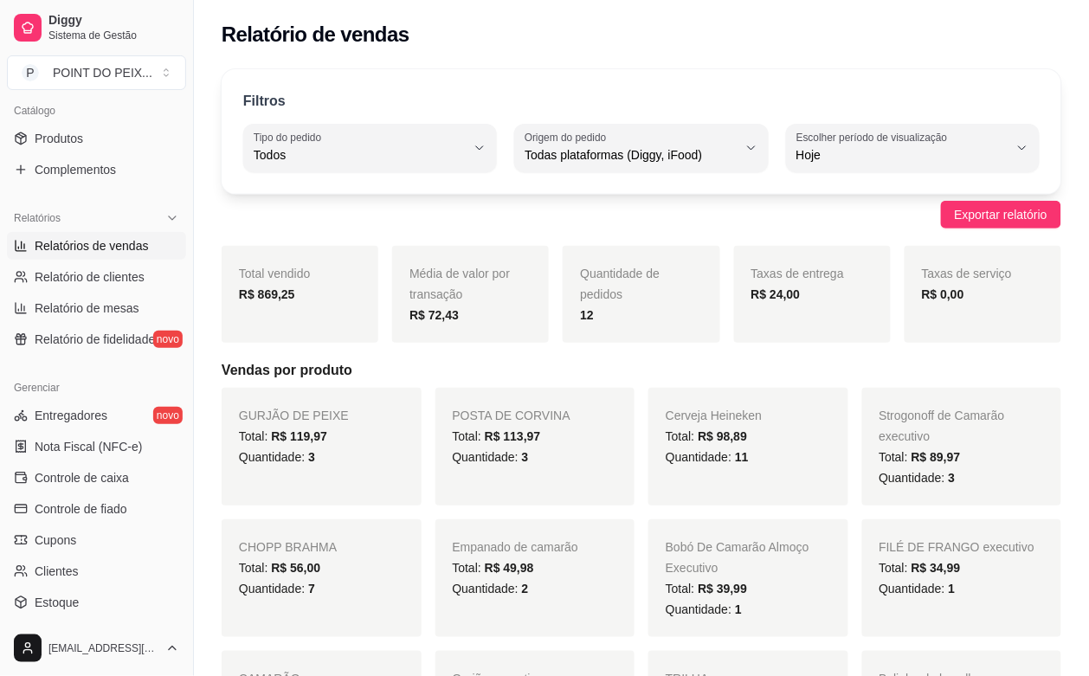
scroll to position [433, 0]
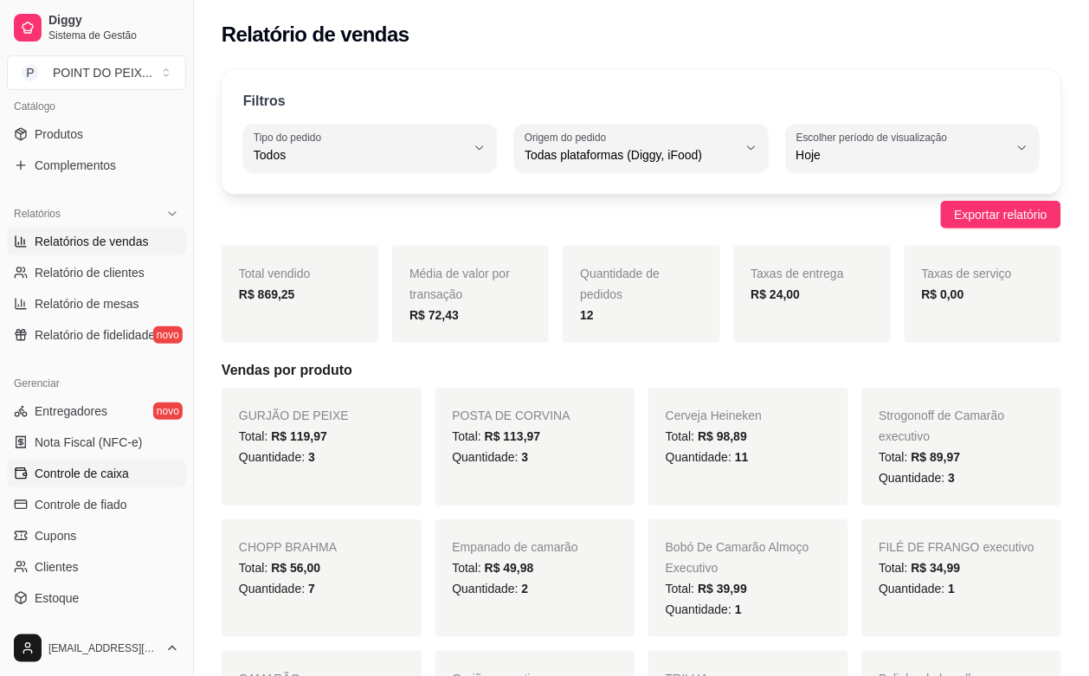
click at [82, 476] on span "Controle de caixa" at bounding box center [82, 473] width 94 height 17
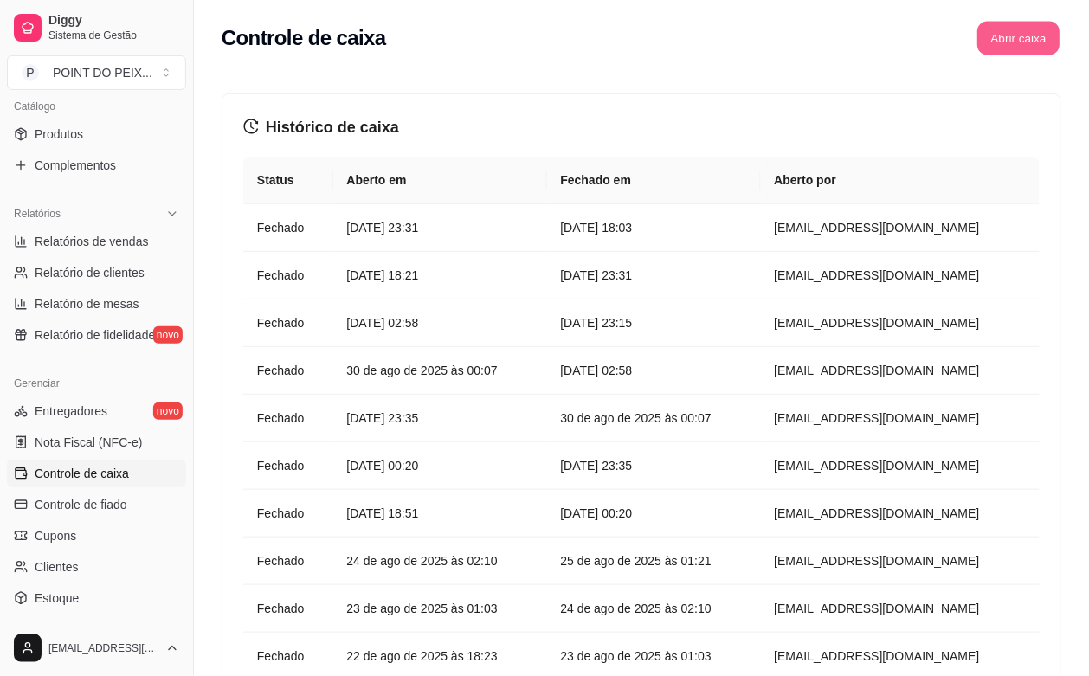
click at [1008, 48] on button "Abrir caixa" at bounding box center [1018, 39] width 82 height 34
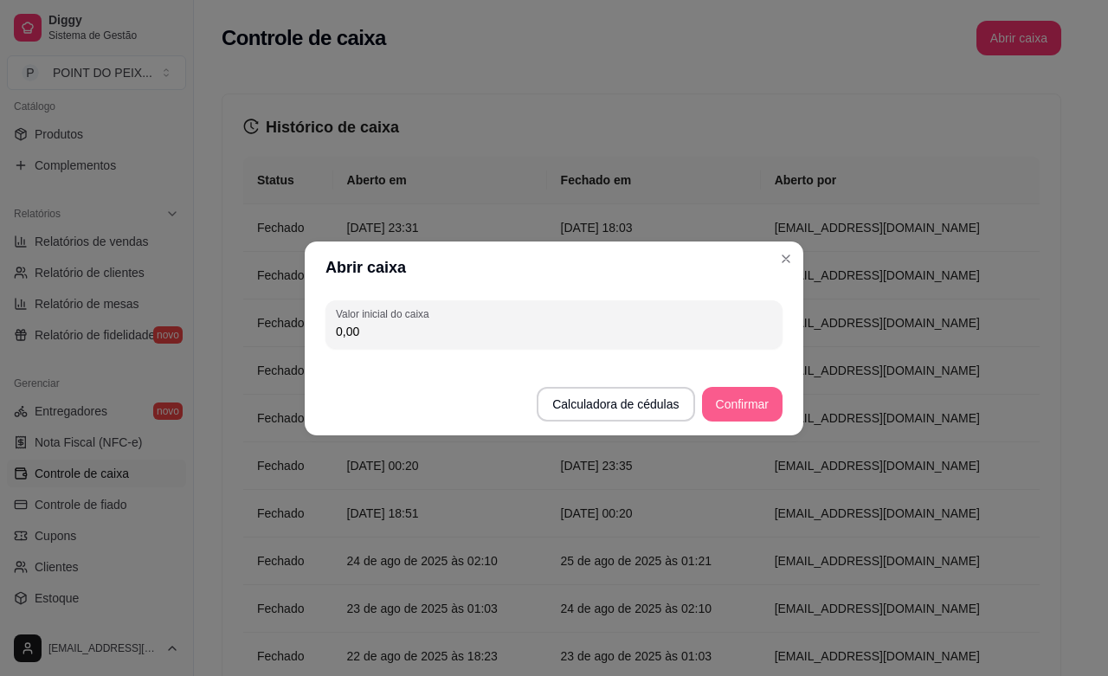
click at [732, 408] on button "Confirmar" at bounding box center [742, 404] width 80 height 35
